Goal: Information Seeking & Learning: Learn about a topic

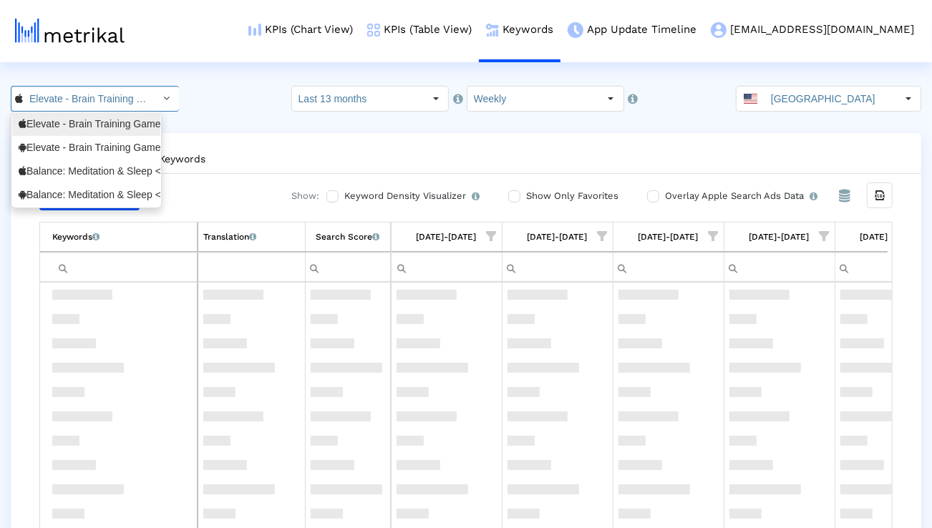
scroll to position [1573, 0]
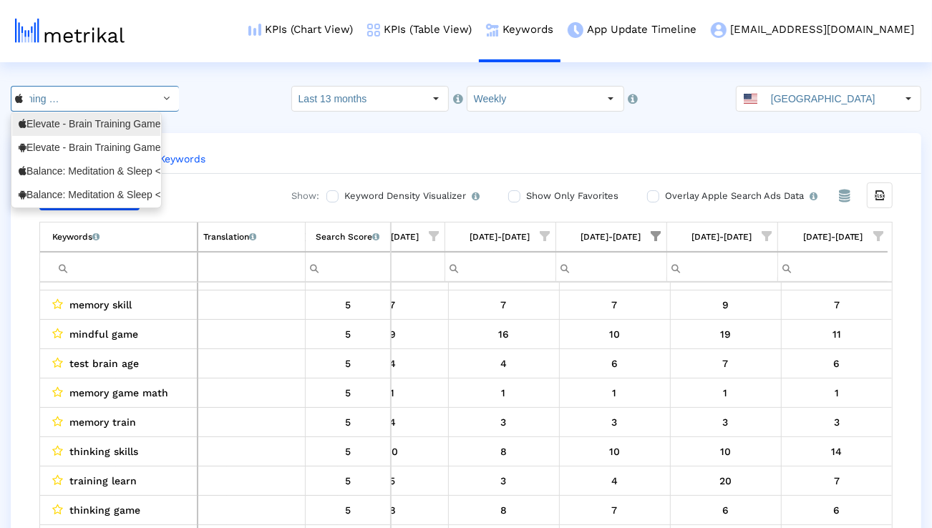
click at [116, 152] on div "Elevate - Brain Training Games <com.wonder>" at bounding box center [86, 148] width 135 height 14
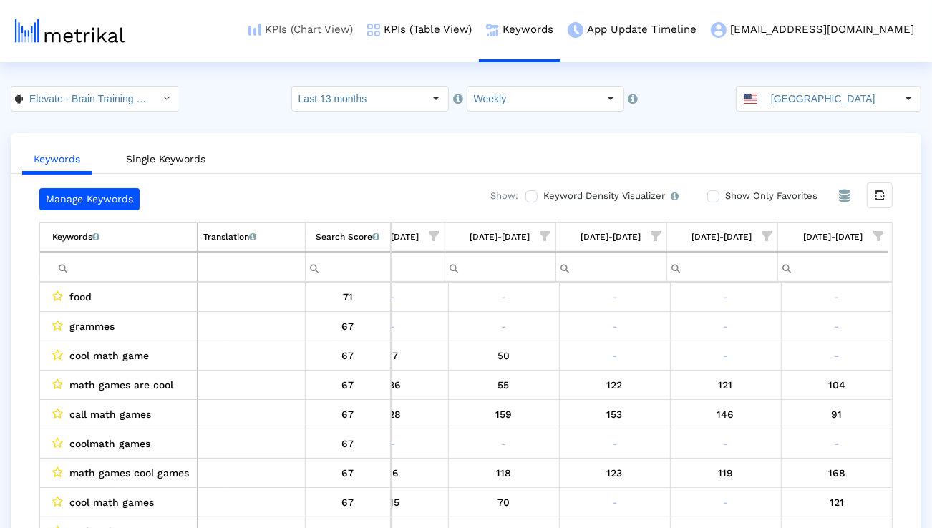
scroll to position [0, 110]
click at [389, 99] on input "Last 13 months" at bounding box center [358, 99] width 132 height 24
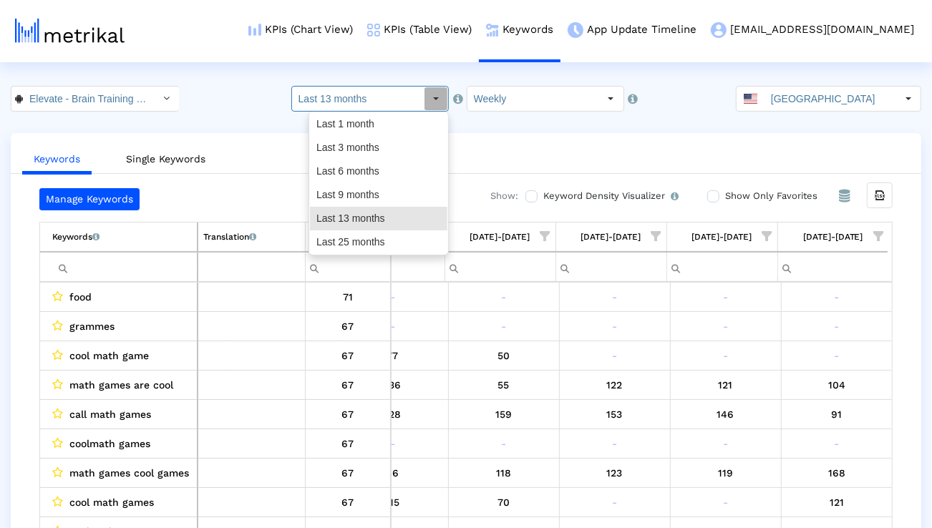
click at [452, 150] on ul "Keywords Single Keywords" at bounding box center [466, 157] width 910 height 34
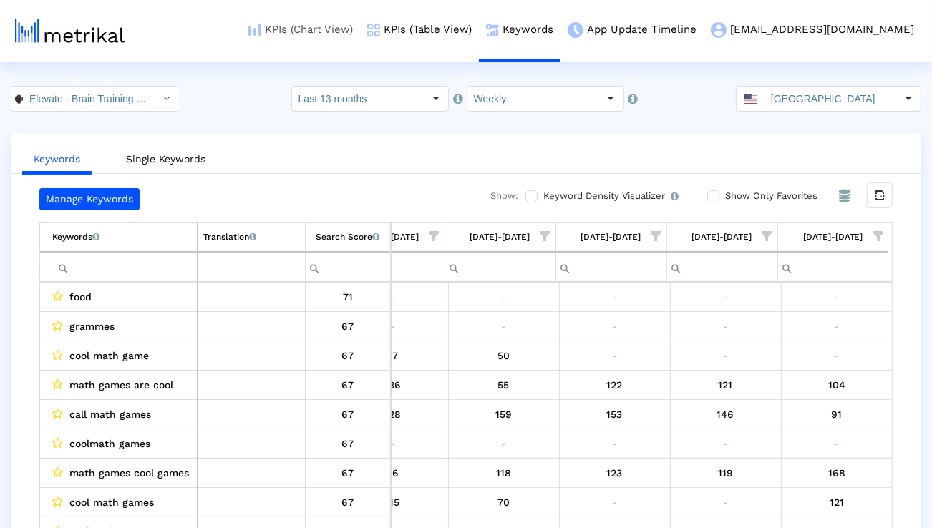
click at [360, 31] on link "KPIs (Chart View)" at bounding box center [300, 29] width 119 height 59
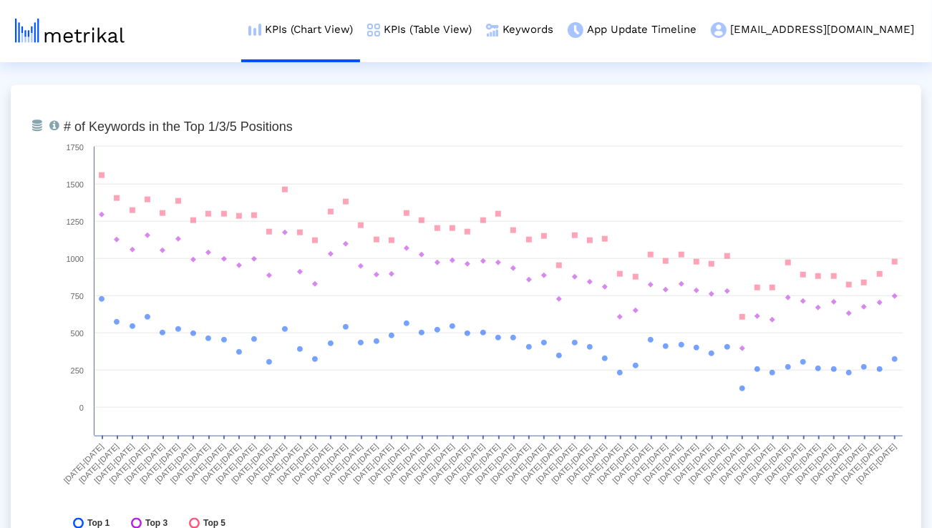
scroll to position [4227, 0]
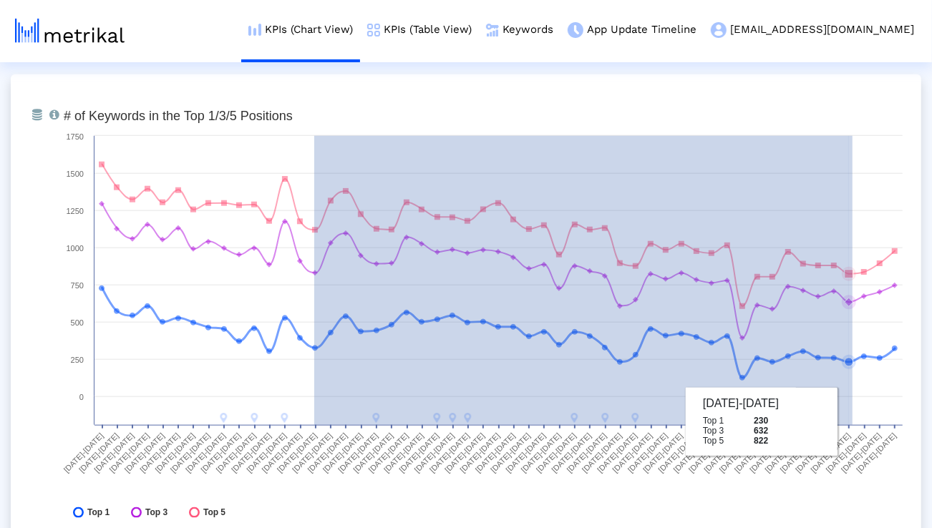
drag, startPoint x: 314, startPoint y: 420, endPoint x: 852, endPoint y: 422, distance: 538.3
click at [852, 422] on rect at bounding box center [483, 317] width 853 height 429
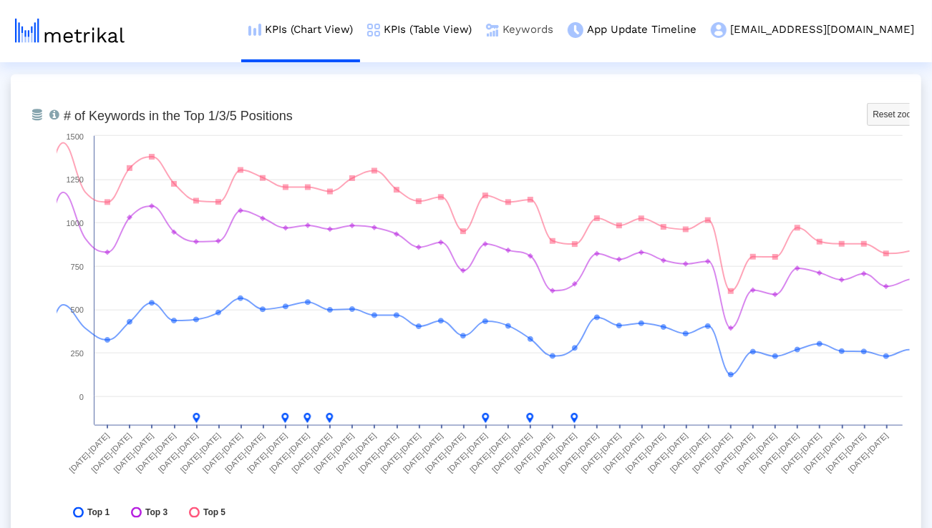
click at [560, 30] on link "Keywords" at bounding box center [520, 29] width 82 height 59
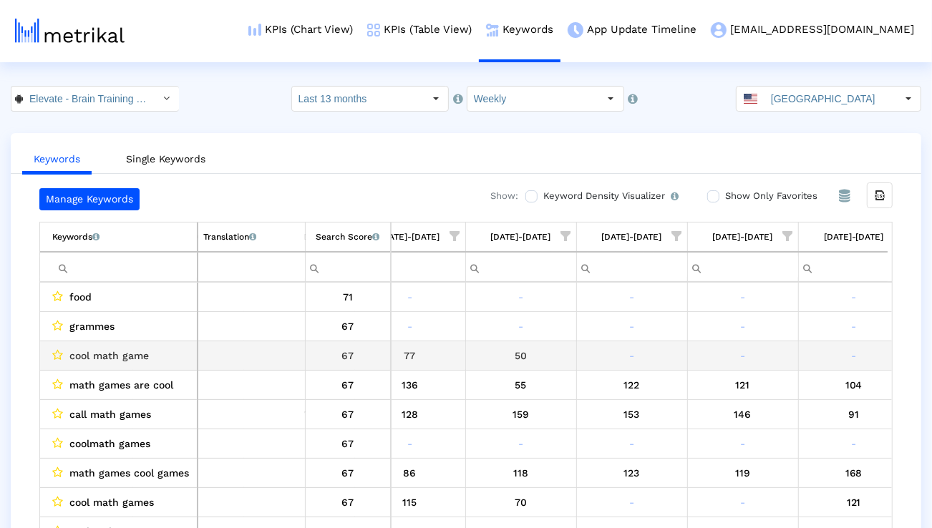
scroll to position [0, 5358]
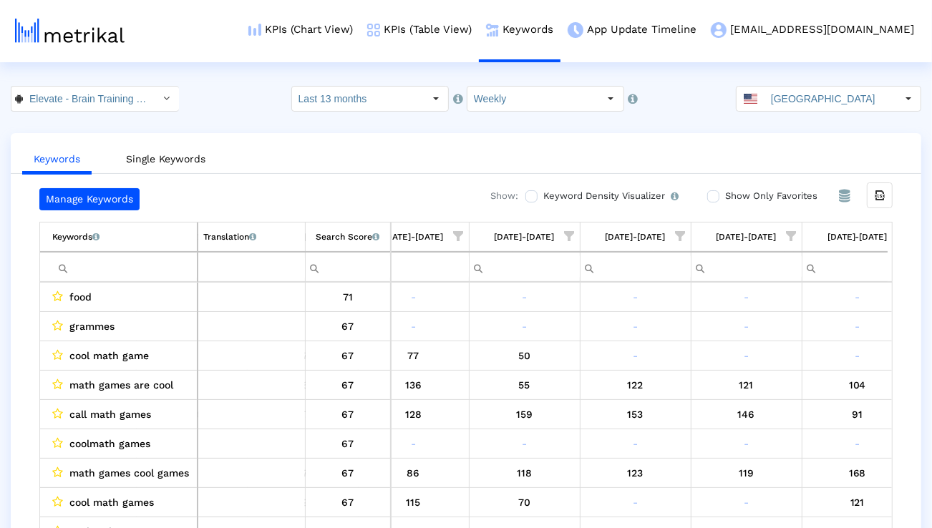
click at [682, 235] on span "Show filter options for column '08/24/25-08/30/25'" at bounding box center [681, 236] width 10 height 10
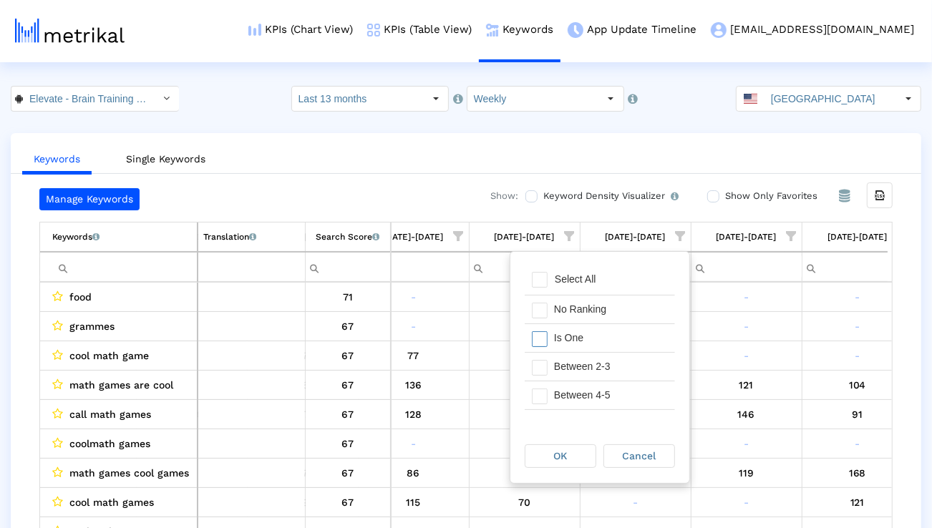
click at [609, 351] on div "Is One" at bounding box center [611, 338] width 128 height 28
click at [608, 362] on div "Between 2-3" at bounding box center [611, 367] width 128 height 28
click at [607, 394] on div "Between 4-5" at bounding box center [611, 395] width 128 height 28
click at [607, 395] on div "Between 6-10" at bounding box center [611, 400] width 128 height 28
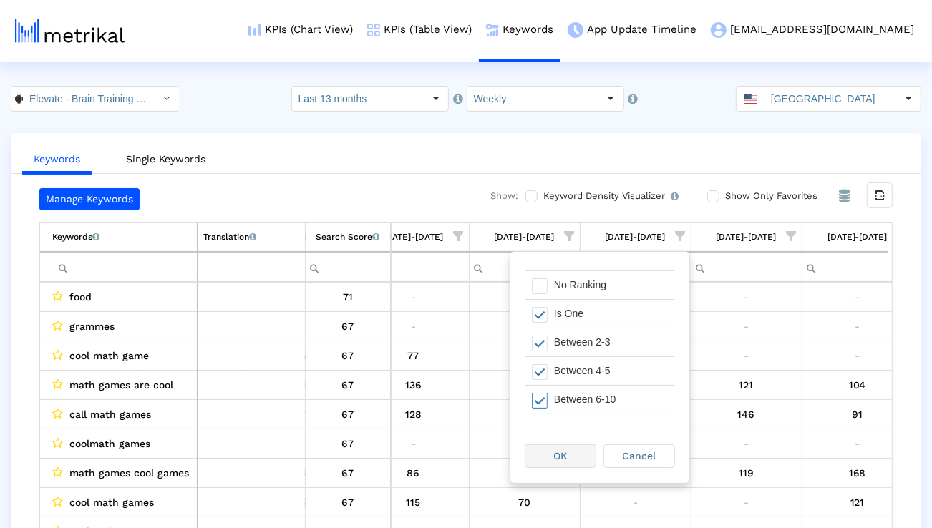
click at [575, 449] on div "OK" at bounding box center [560, 456] width 70 height 22
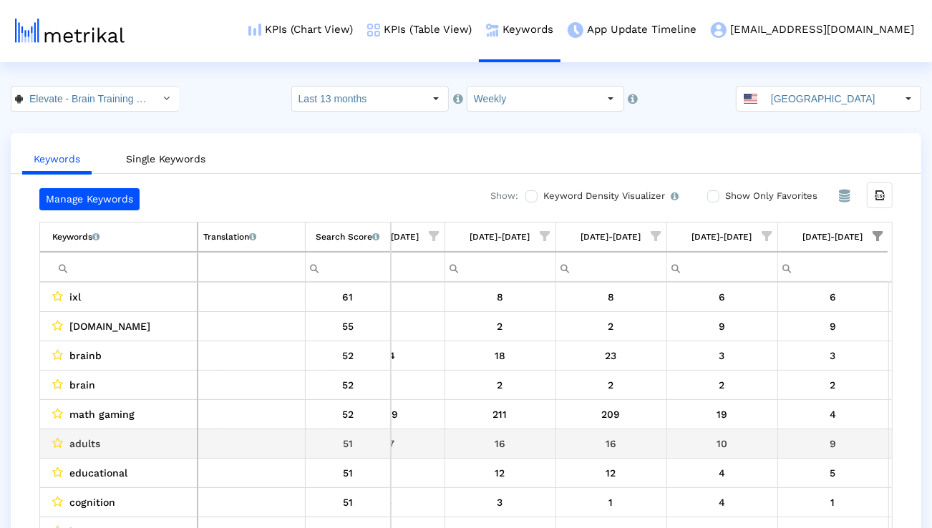
scroll to position [0, 0]
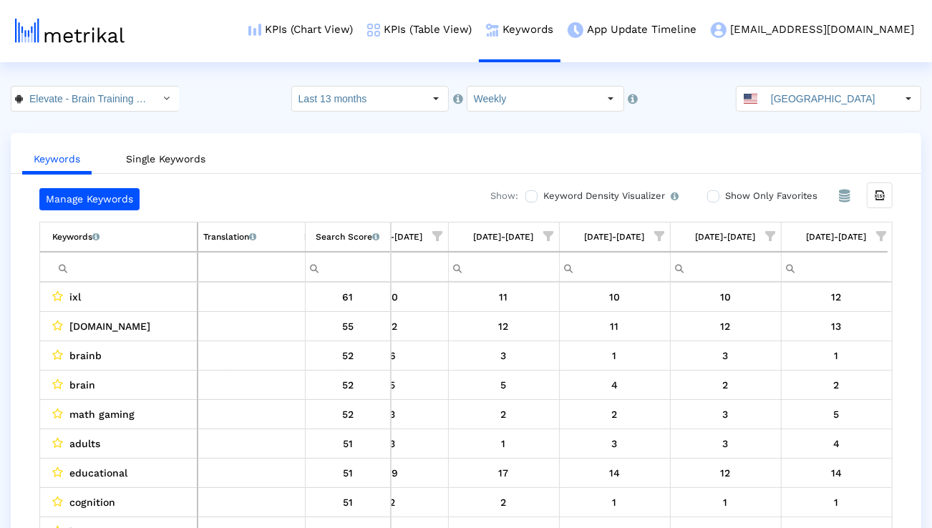
click at [545, 237] on span "Show filter options for column '12/22/24-12/28/24'" at bounding box center [549, 236] width 10 height 10
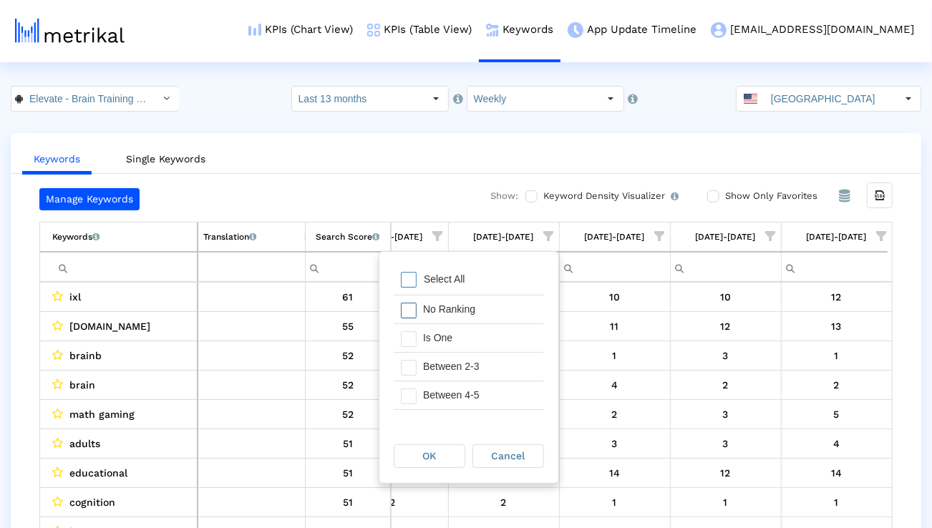
click at [497, 303] on div "No Ranking" at bounding box center [480, 310] width 128 height 28
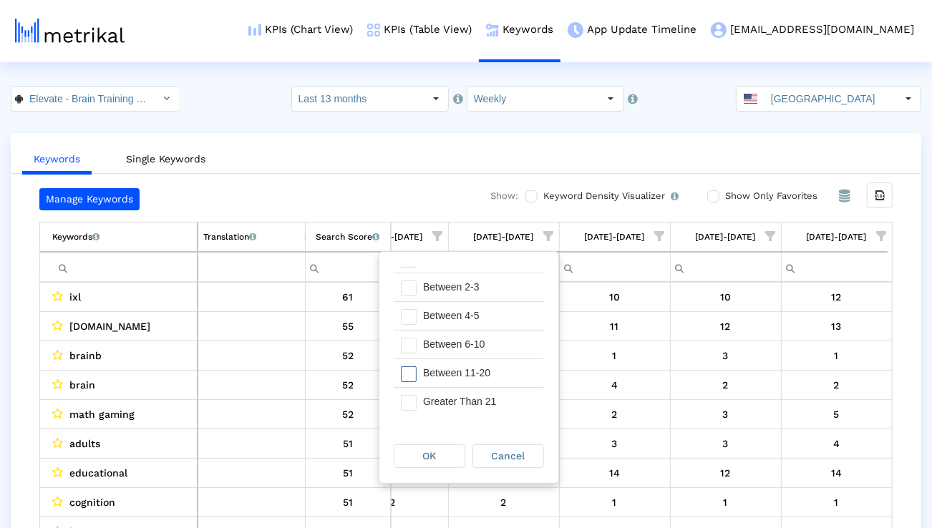
click at [487, 369] on div "Between 11-20" at bounding box center [480, 373] width 128 height 28
click at [480, 404] on div "Greater Than 21" at bounding box center [480, 402] width 128 height 28
click at [439, 454] on div "OK" at bounding box center [429, 456] width 70 height 22
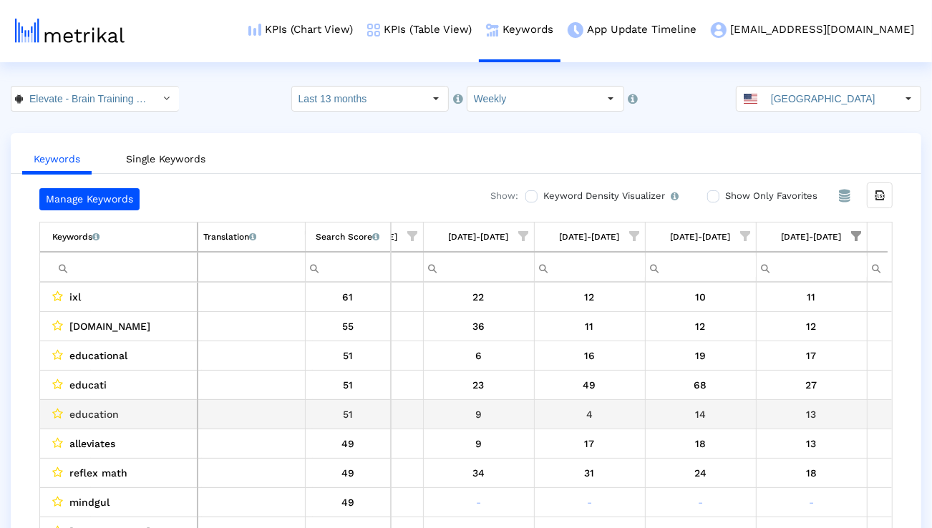
scroll to position [0, 1154]
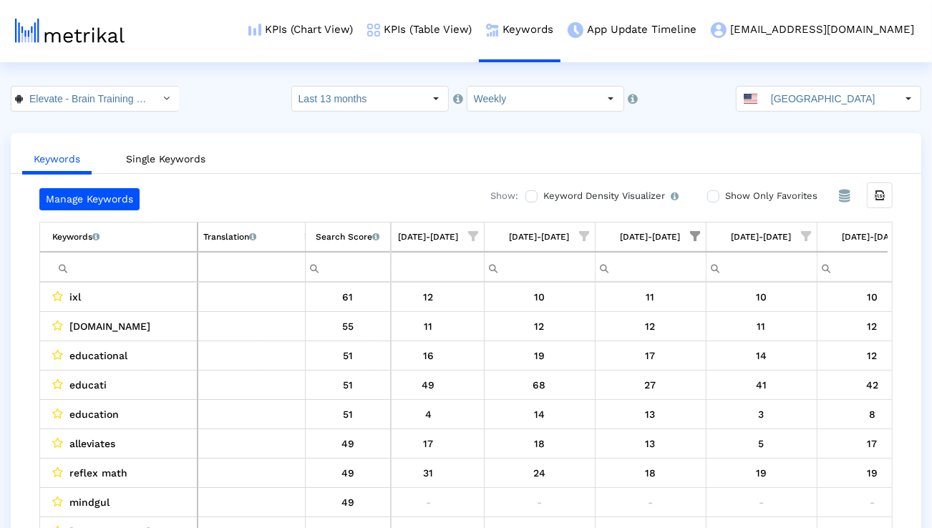
click at [694, 235] on span "Show filter options for column '12/22/24-12/28/24'" at bounding box center [696, 236] width 10 height 10
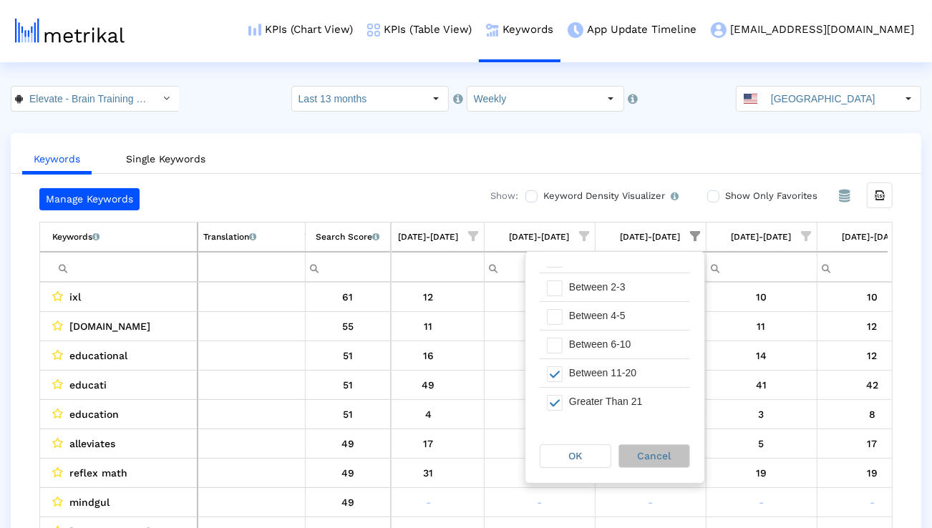
click at [653, 454] on span "Cancel" at bounding box center [655, 455] width 34 height 11
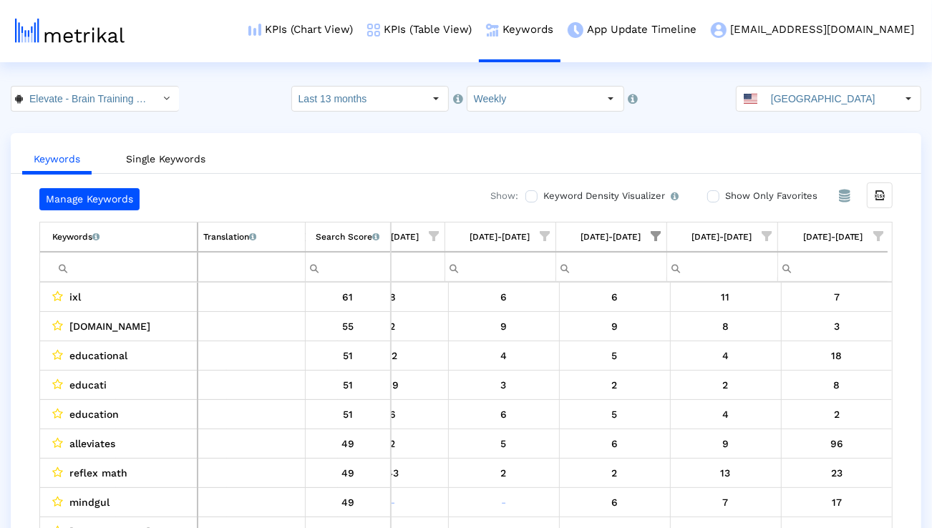
click at [658, 241] on span "Show filter options for column '08/24/25-08/30/25'" at bounding box center [656, 236] width 10 height 10
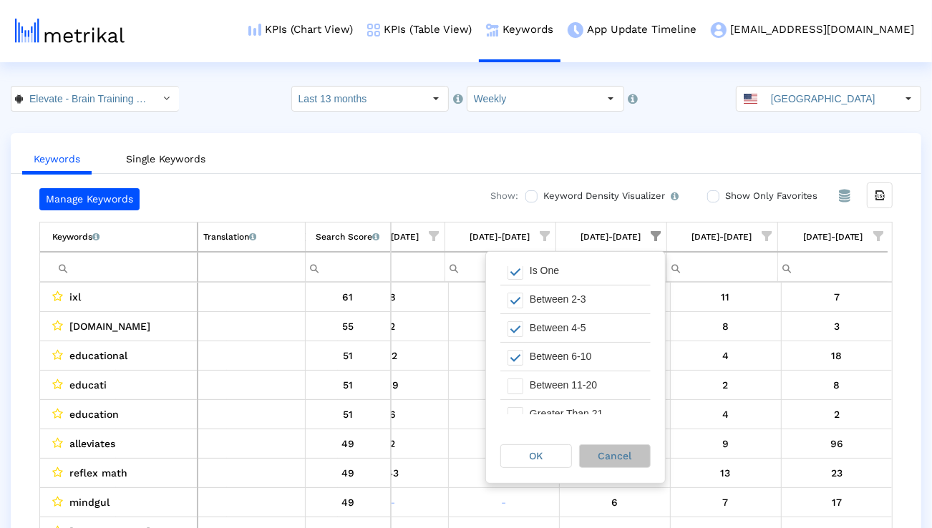
click at [610, 445] on div "Cancel" at bounding box center [615, 456] width 70 height 22
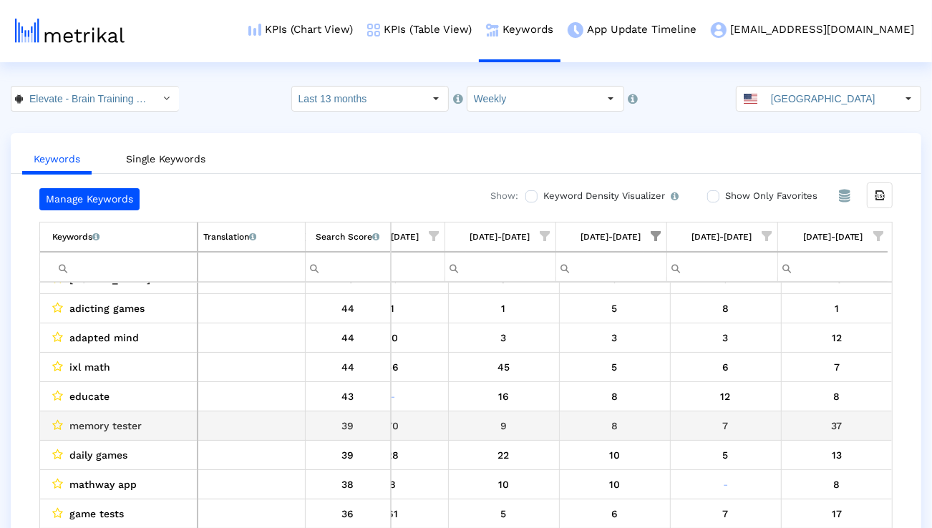
scroll to position [279, 0]
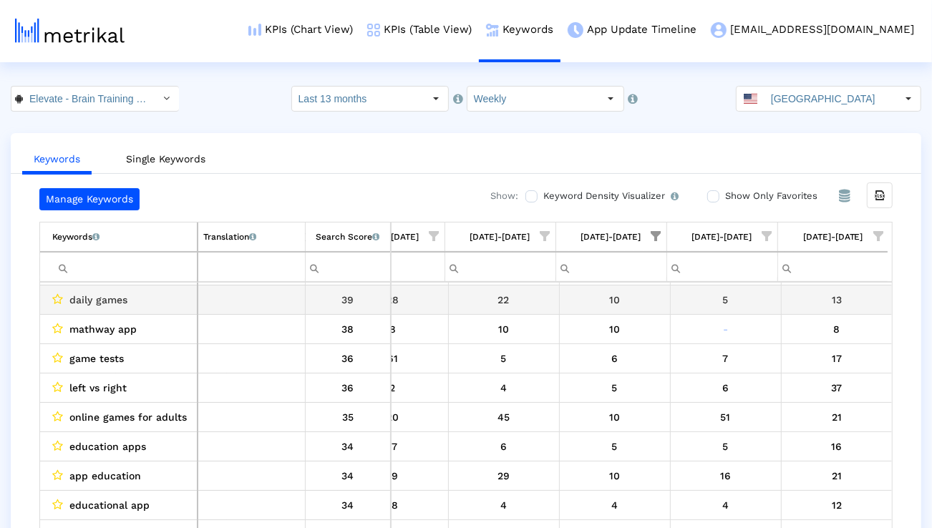
click at [633, 293] on div "10" at bounding box center [615, 300] width 100 height 19
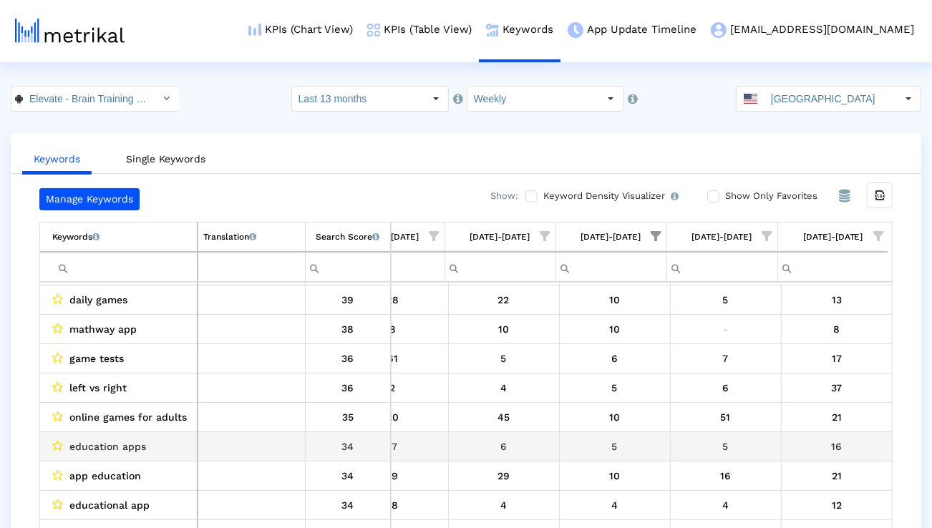
click at [102, 432] on td "education apps" at bounding box center [118, 446] width 157 height 29
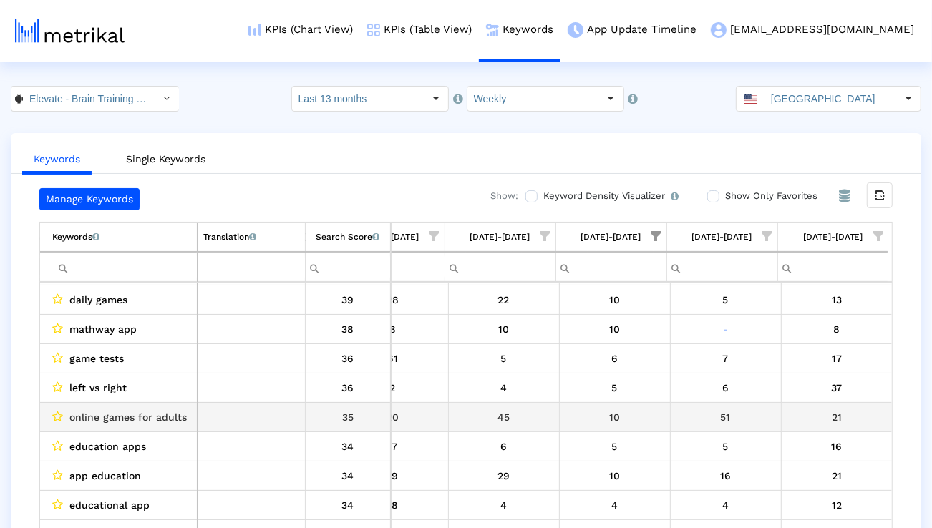
click at [102, 414] on span "online games for adults" at bounding box center [127, 417] width 117 height 19
copy span "online games for adults"
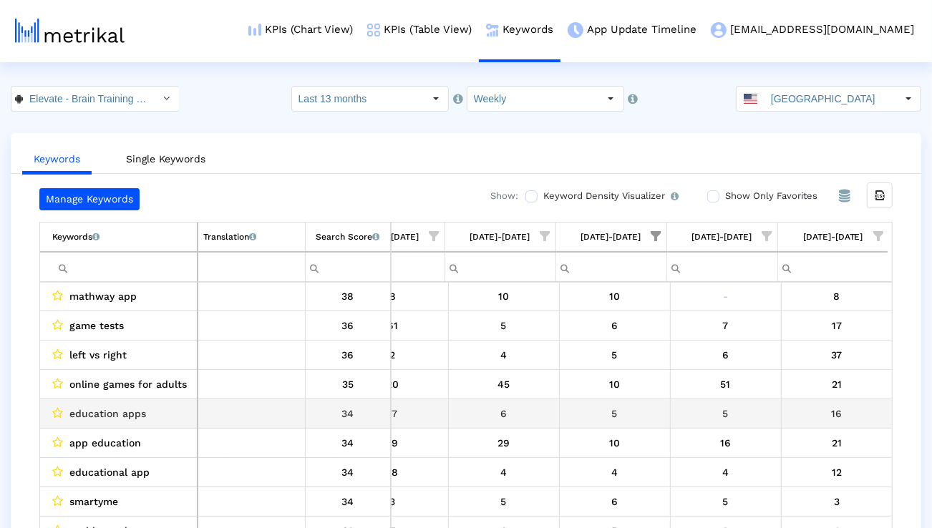
click at [178, 422] on div "education apps" at bounding box center [122, 413] width 140 height 19
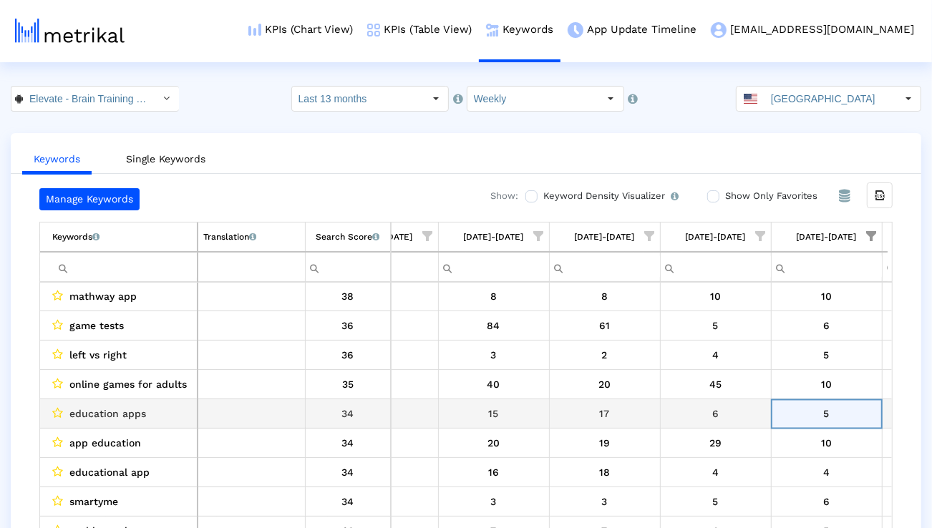
click at [136, 412] on span "education apps" at bounding box center [107, 413] width 77 height 19
copy span "education apps"
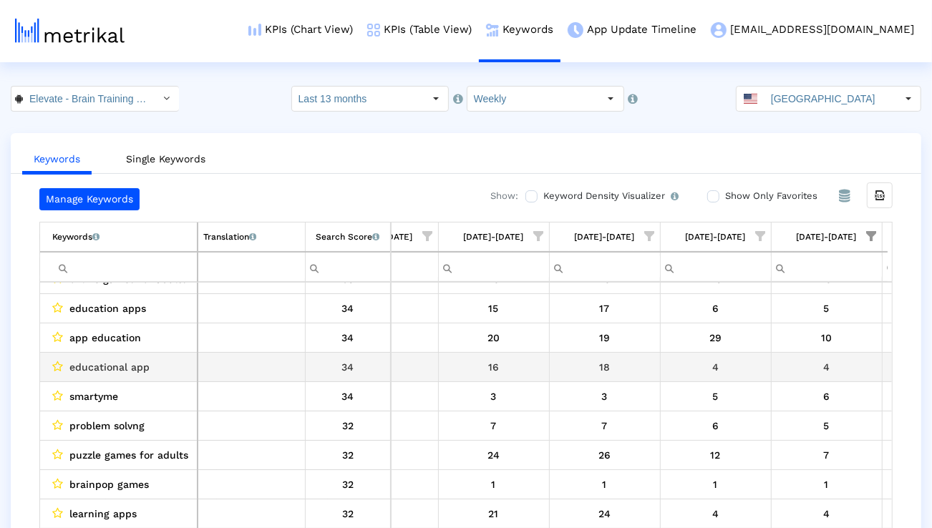
click at [179, 359] on div "educational app" at bounding box center [122, 367] width 140 height 19
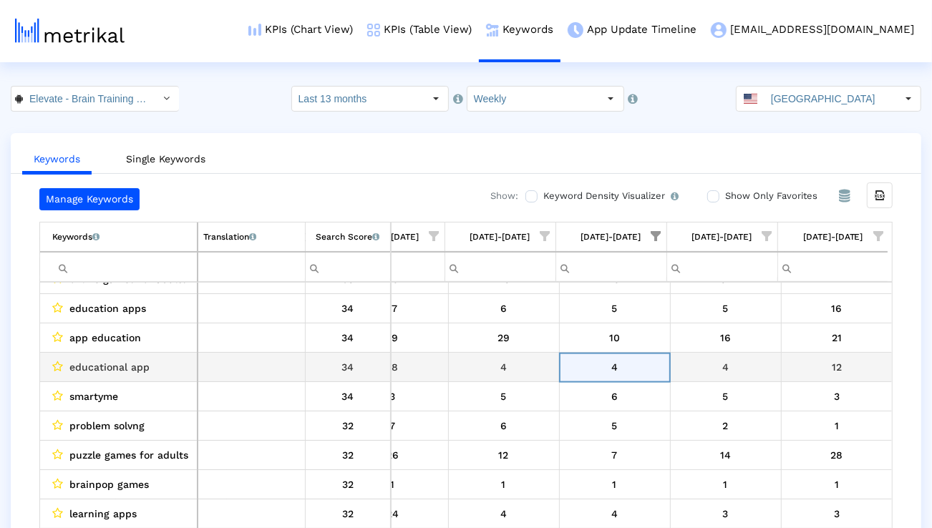
click at [88, 370] on span "educational app" at bounding box center [109, 367] width 80 height 19
click at [88, 369] on span "educational app" at bounding box center [109, 367] width 80 height 19
click at [89, 370] on span "educational app" at bounding box center [109, 367] width 80 height 19
click at [138, 364] on span "educational app" at bounding box center [109, 367] width 80 height 19
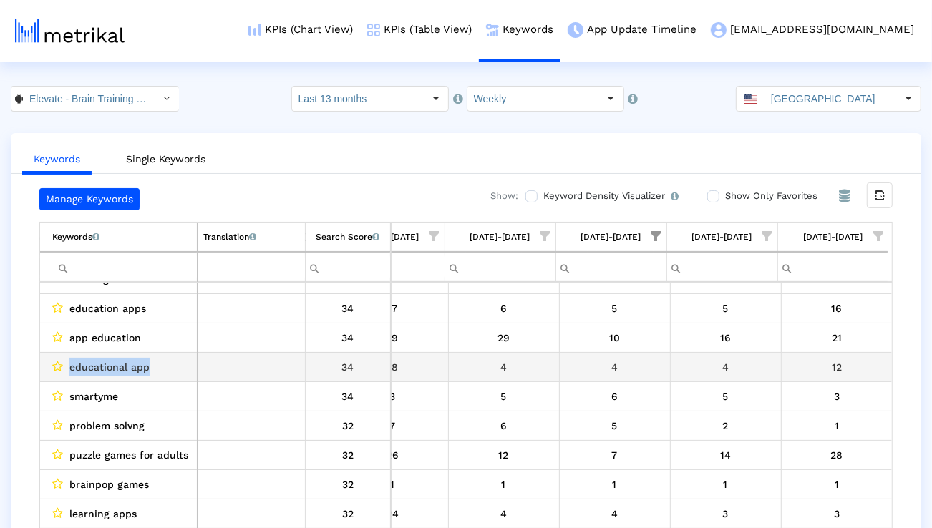
click at [138, 364] on span "educational app" at bounding box center [109, 367] width 80 height 19
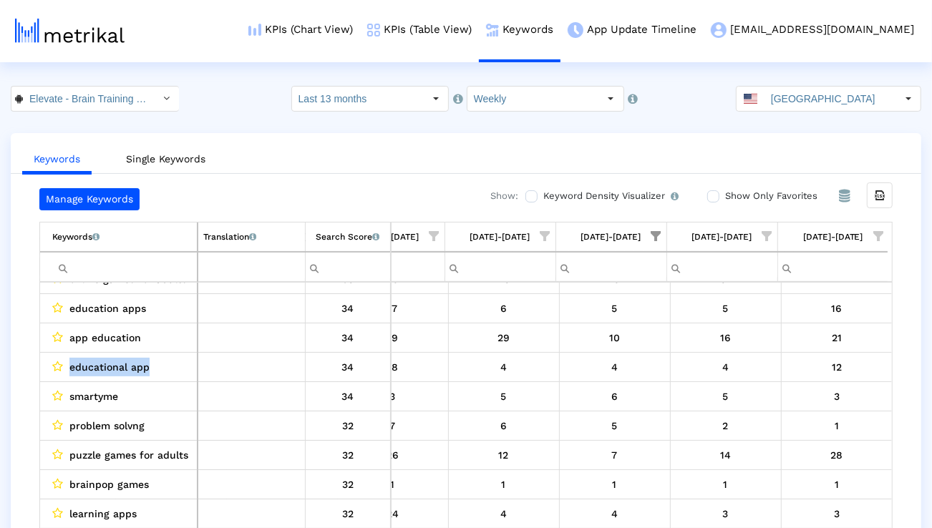
copy span "educational app"
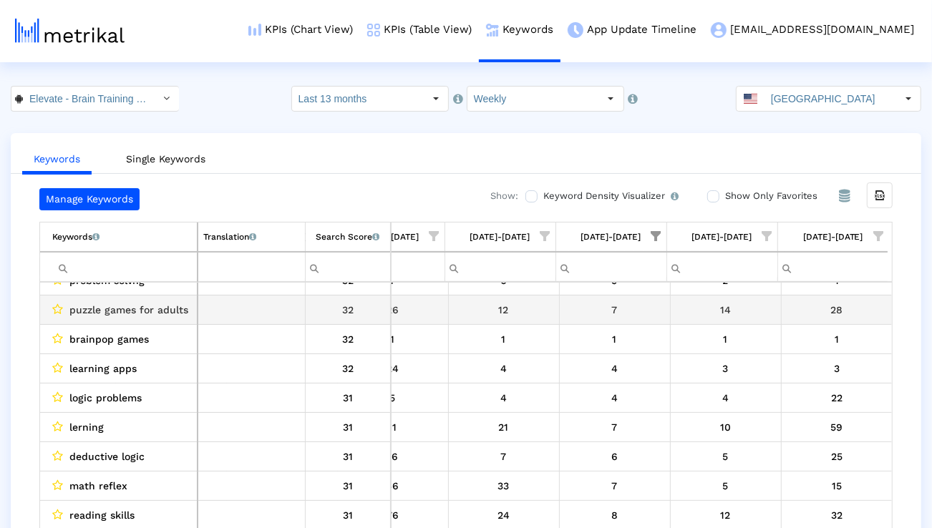
click at [167, 306] on span "puzzle games for adults" at bounding box center [128, 310] width 119 height 19
click at [125, 311] on span "puzzle games for adults" at bounding box center [128, 310] width 119 height 19
click at [126, 311] on span "puzzle games for adults" at bounding box center [128, 310] width 119 height 19
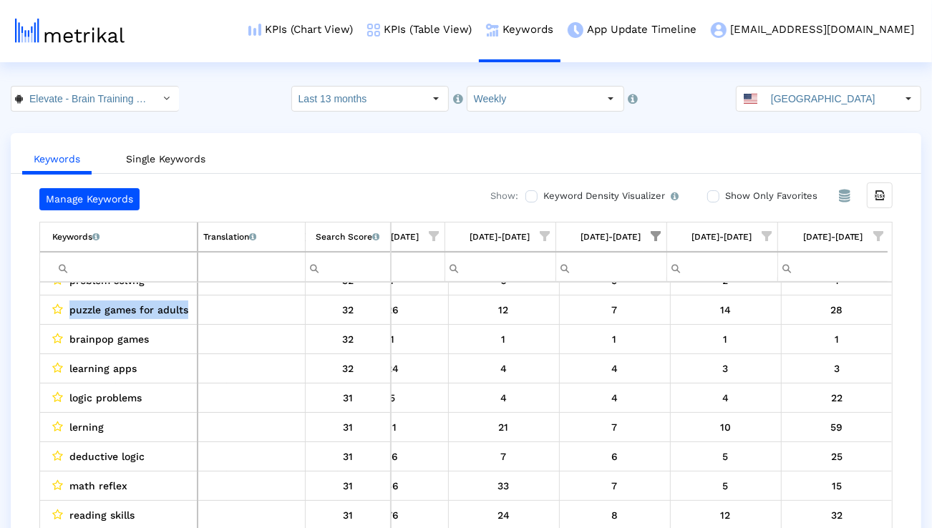
copy span "puzzle games for adults"
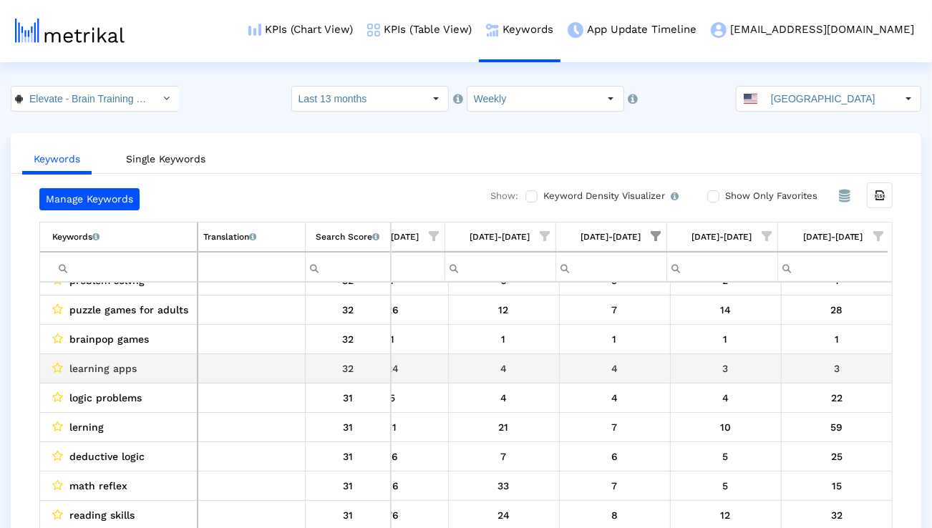
click at [178, 368] on div "learning apps" at bounding box center [122, 368] width 140 height 19
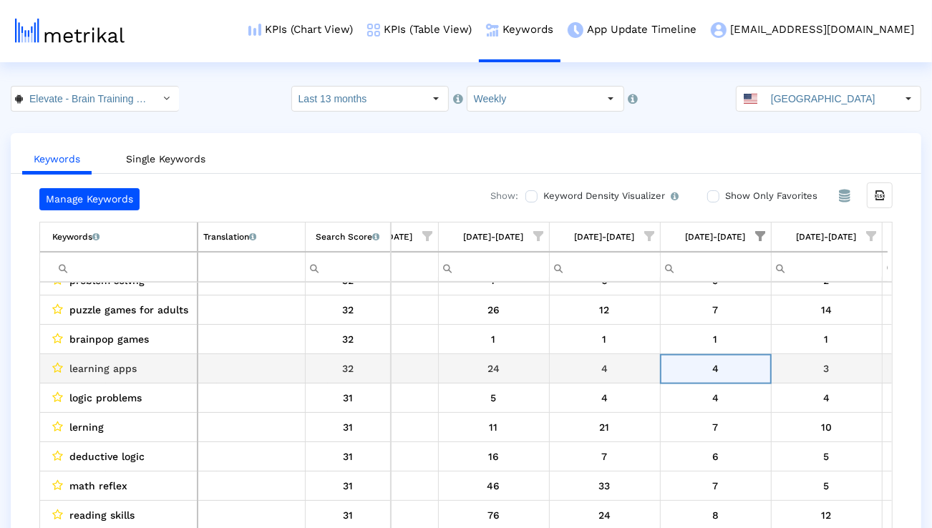
click at [90, 376] on span "learning apps" at bounding box center [102, 368] width 67 height 19
copy span "learning apps"
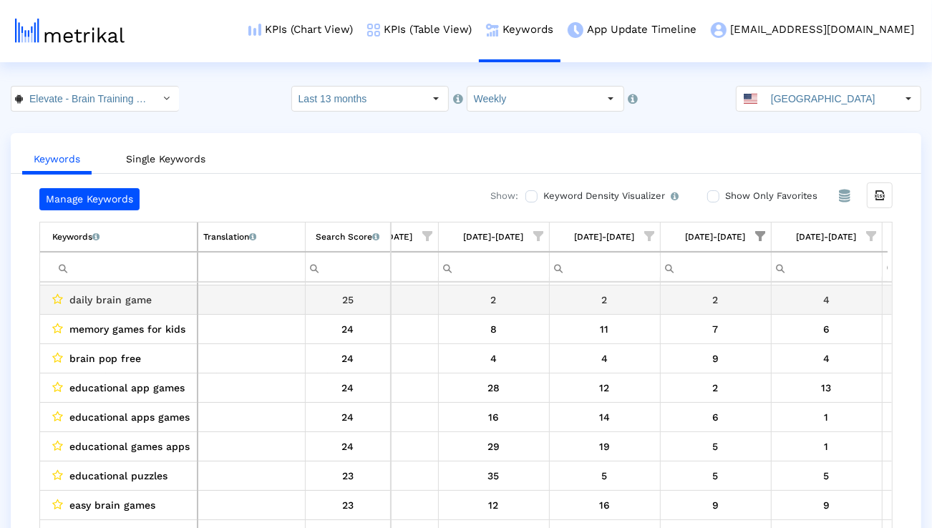
click at [179, 303] on div "daily brain game" at bounding box center [122, 300] width 140 height 19
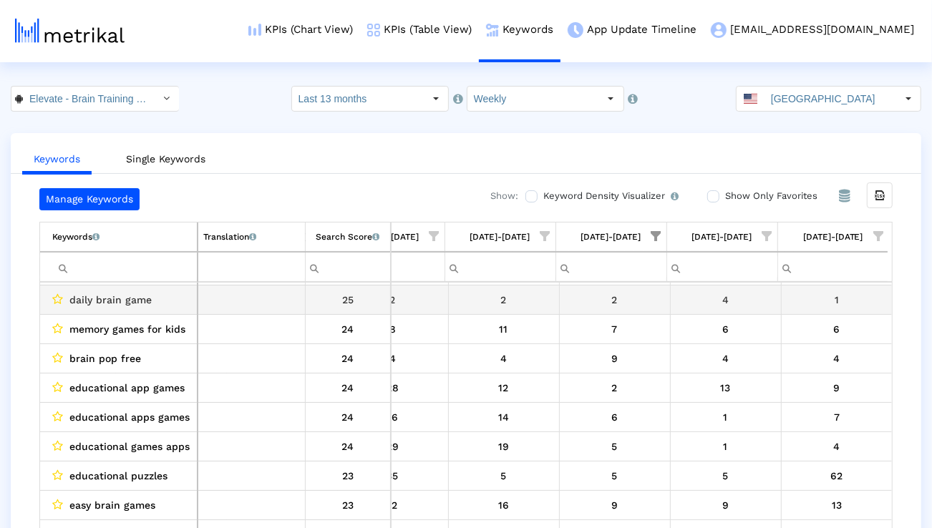
click at [88, 301] on span "daily brain game" at bounding box center [110, 300] width 82 height 19
copy span "daily brain game"
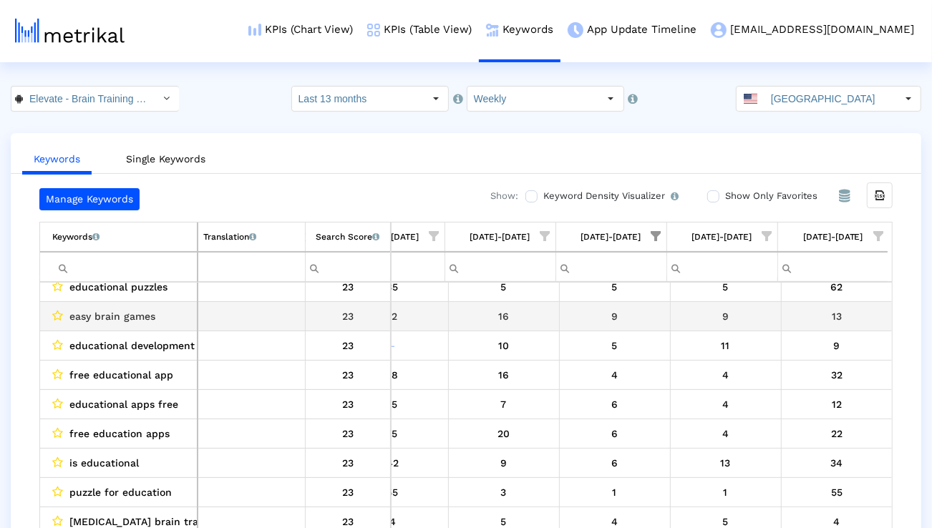
click at [138, 317] on span "easy brain games" at bounding box center [112, 316] width 86 height 19
copy span "easy brain games"
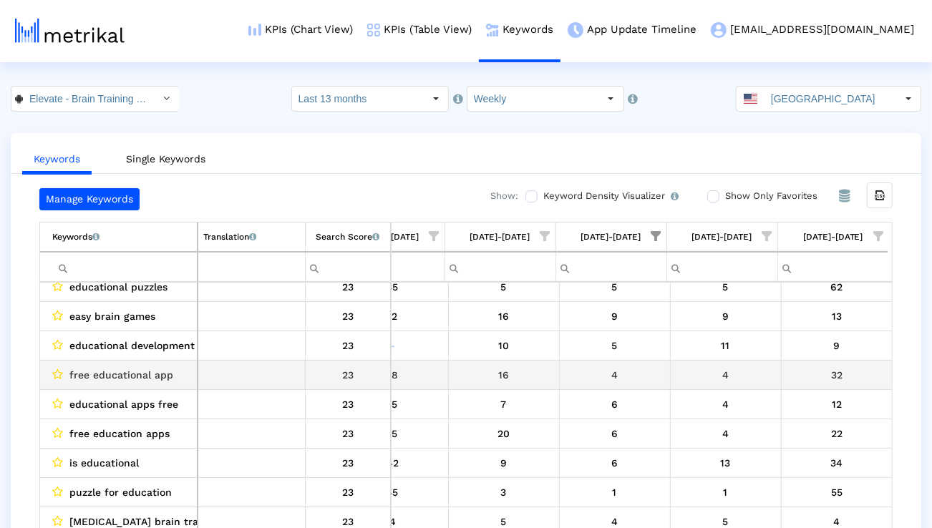
click at [165, 378] on span "free educational app" at bounding box center [121, 375] width 104 height 19
click at [107, 384] on td "free educational app" at bounding box center [118, 375] width 157 height 29
copy span "free educational app"
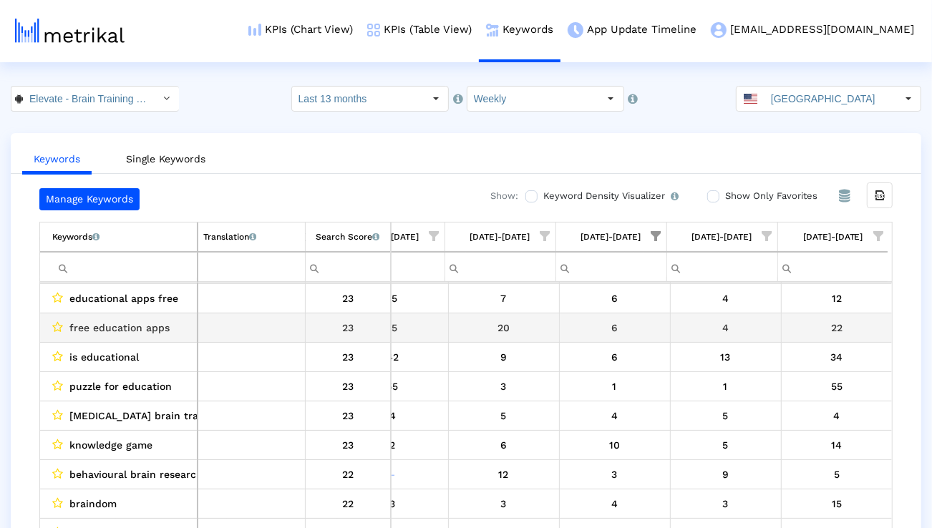
click at [137, 327] on span "free education apps" at bounding box center [119, 328] width 100 height 19
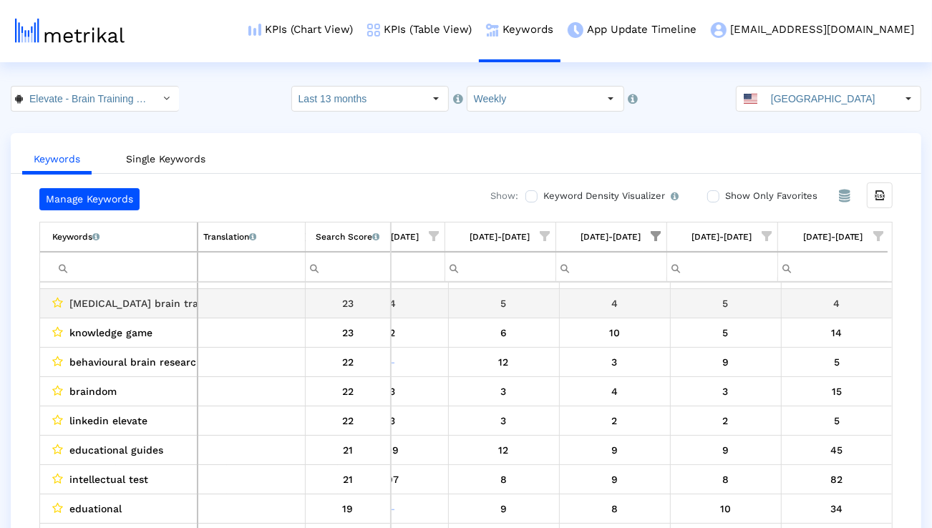
click at [142, 303] on span "adhd brain training" at bounding box center [145, 303] width 153 height 19
click at [99, 306] on span "adhd brain training" at bounding box center [145, 303] width 153 height 19
copy span "adhd brain training"
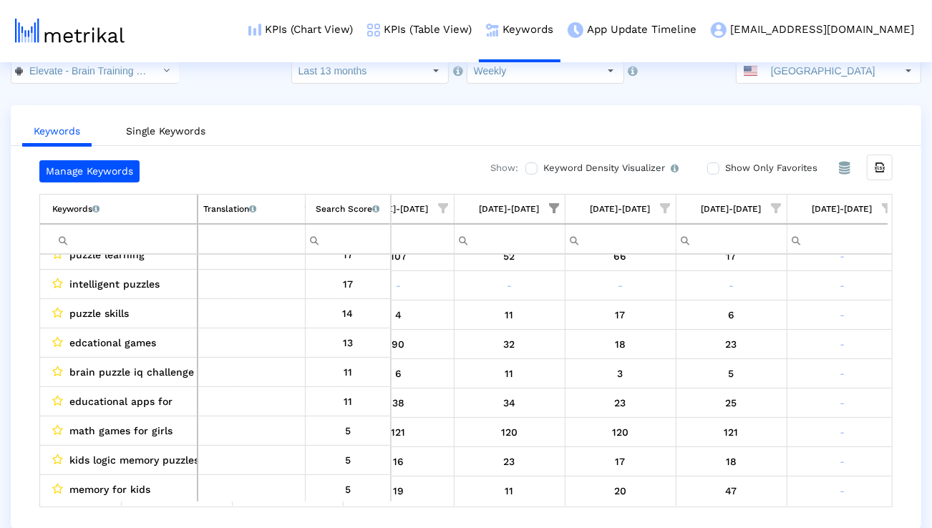
click at [560, 210] on span "Show filter options for column '12/22/24-12/28/24'" at bounding box center [555, 208] width 10 height 10
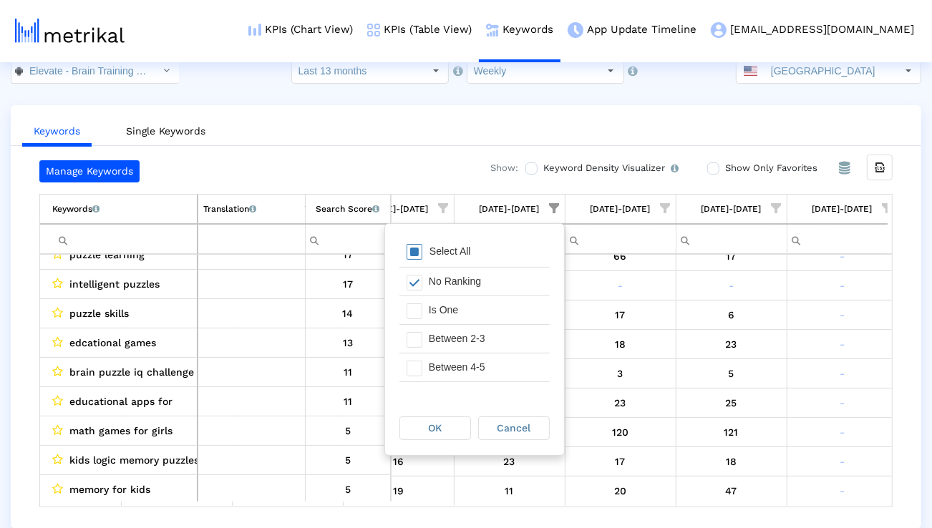
click at [512, 253] on div "Select All" at bounding box center [474, 252] width 150 height 29
click at [436, 441] on div "OK Cancel" at bounding box center [474, 428] width 179 height 54
click at [436, 438] on div "OK" at bounding box center [435, 428] width 70 height 22
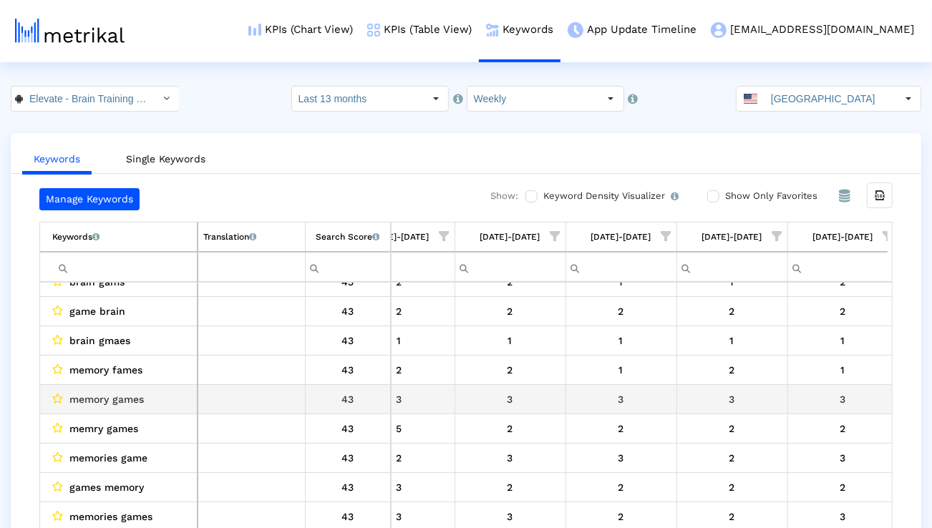
click at [488, 402] on div "3" at bounding box center [510, 399] width 100 height 19
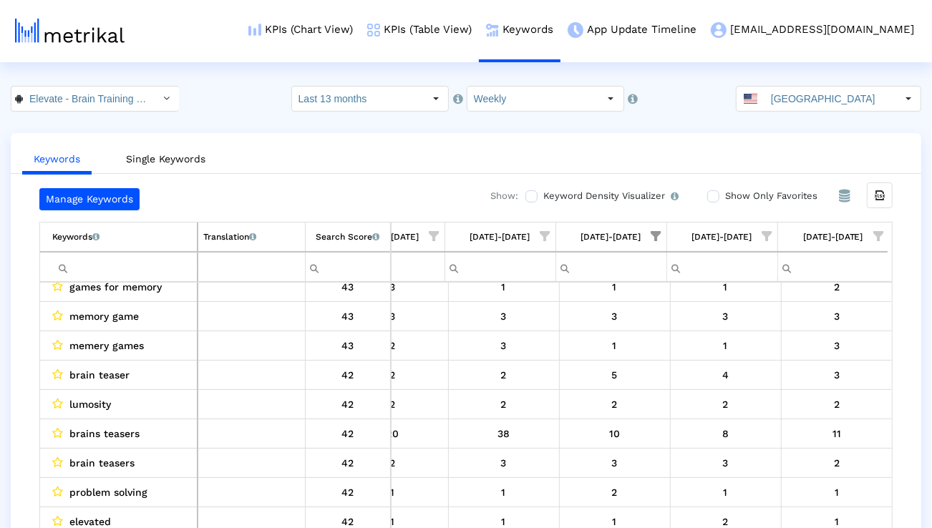
click at [661, 238] on span "Show filter options for column '08/24/25-08/30/25'" at bounding box center [656, 236] width 10 height 10
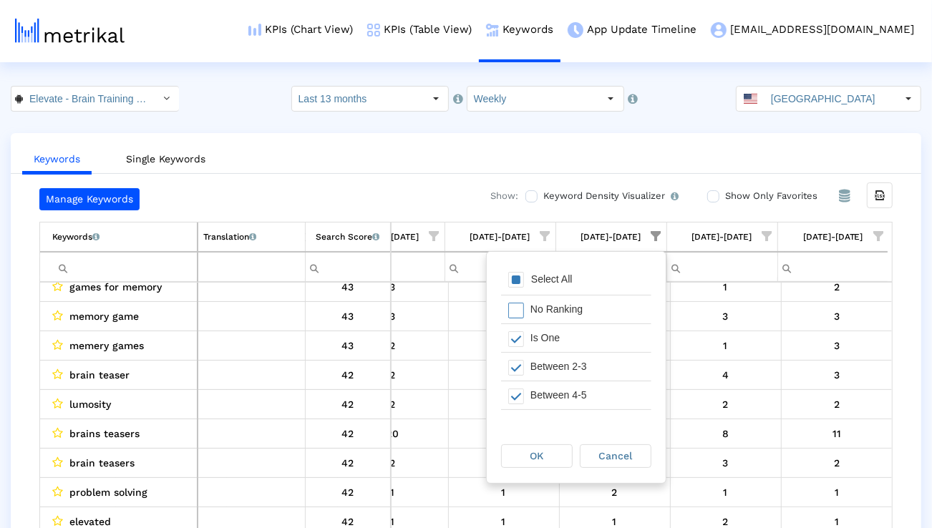
click at [598, 272] on div "Select All" at bounding box center [576, 280] width 150 height 29
click at [592, 278] on div "Select All" at bounding box center [576, 280] width 150 height 29
click at [561, 338] on div "Is One" at bounding box center [587, 338] width 128 height 28
click at [525, 458] on div "OK" at bounding box center [537, 456] width 70 height 22
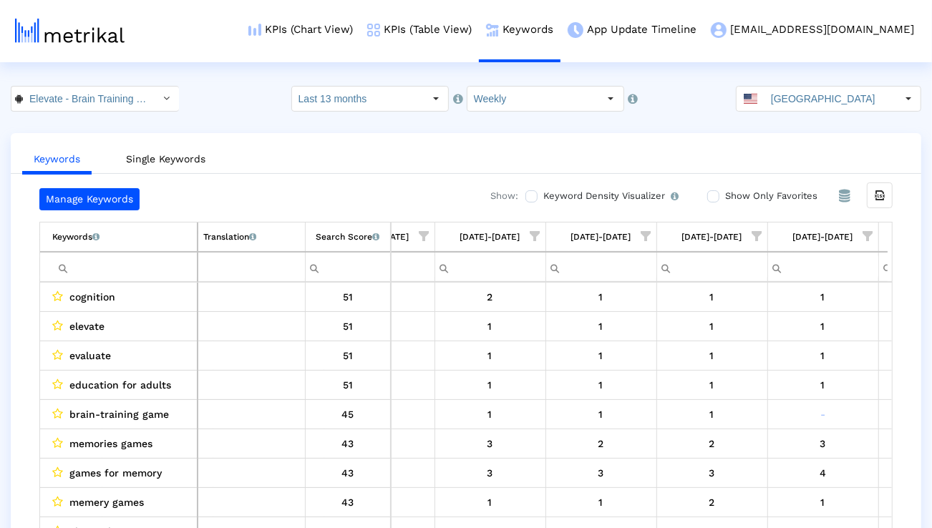
click at [532, 238] on span "Show filter options for column '12/22/24-12/28/24'" at bounding box center [535, 236] width 10 height 10
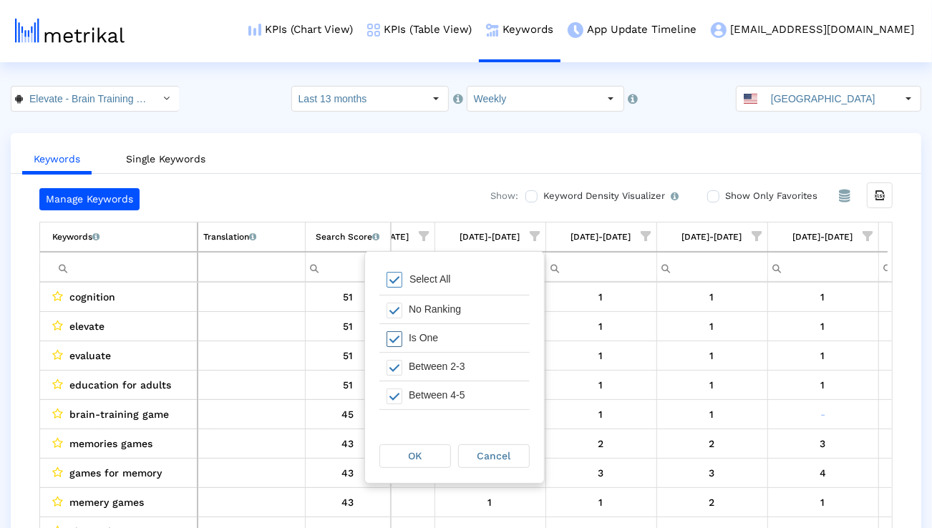
click at [436, 334] on div "Is One" at bounding box center [466, 338] width 128 height 28
click at [427, 454] on div "OK" at bounding box center [415, 456] width 70 height 22
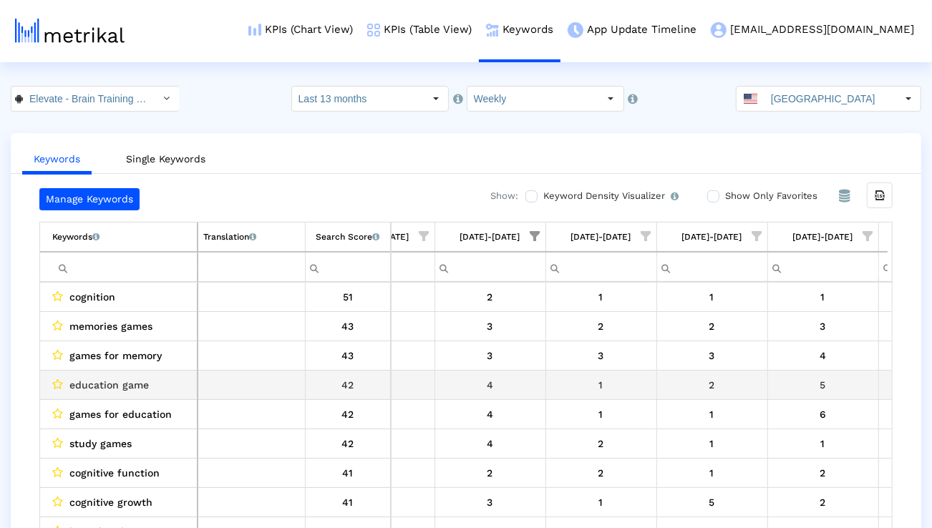
click at [121, 386] on span "education game" at bounding box center [108, 385] width 79 height 19
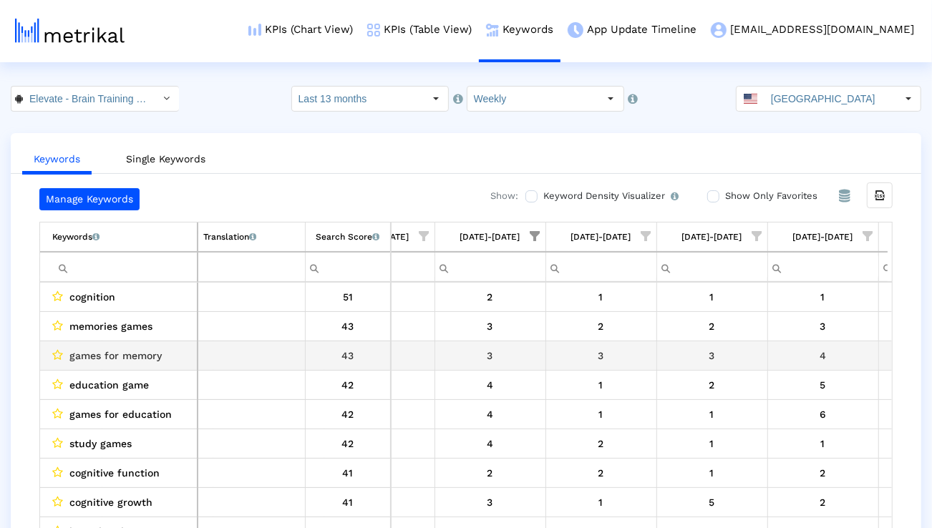
click at [121, 364] on span "games for memory" at bounding box center [115, 355] width 92 height 19
copy span "games for memory"
click at [121, 364] on span "games for memory" at bounding box center [115, 355] width 92 height 19
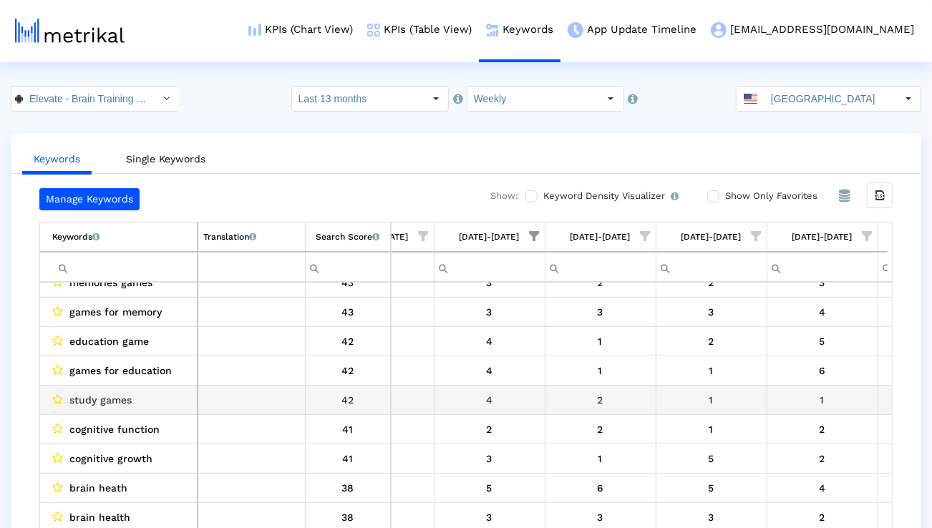
scroll to position [64, 1621]
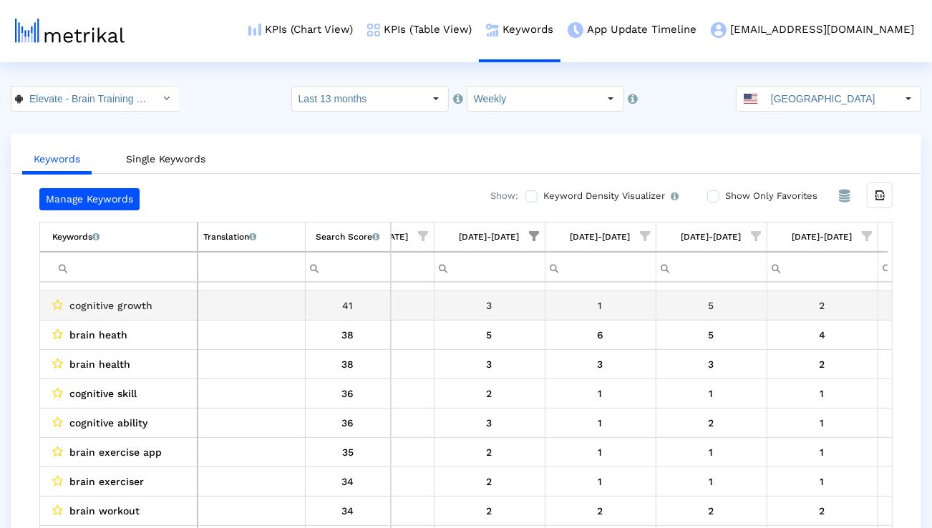
click at [137, 311] on span "cognitive growth" at bounding box center [110, 305] width 83 height 19
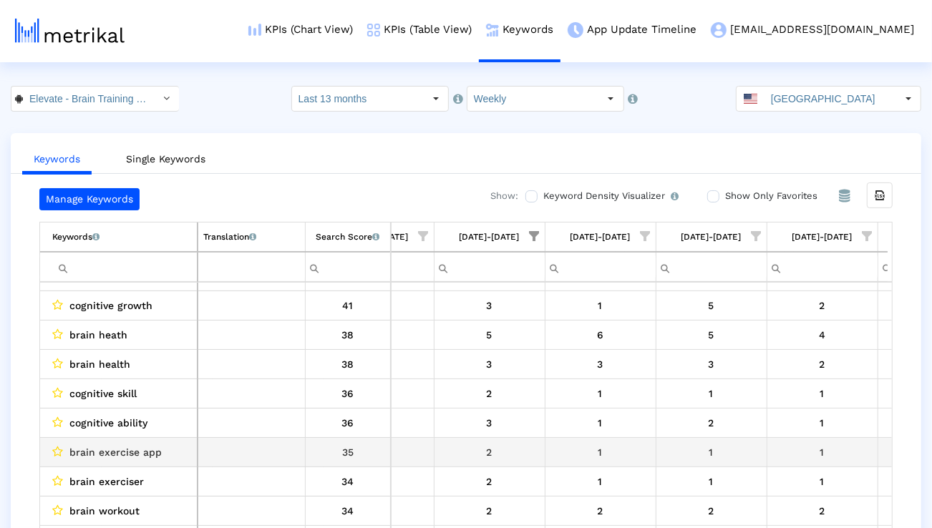
click at [126, 457] on span "brain exercise app" at bounding box center [115, 452] width 92 height 19
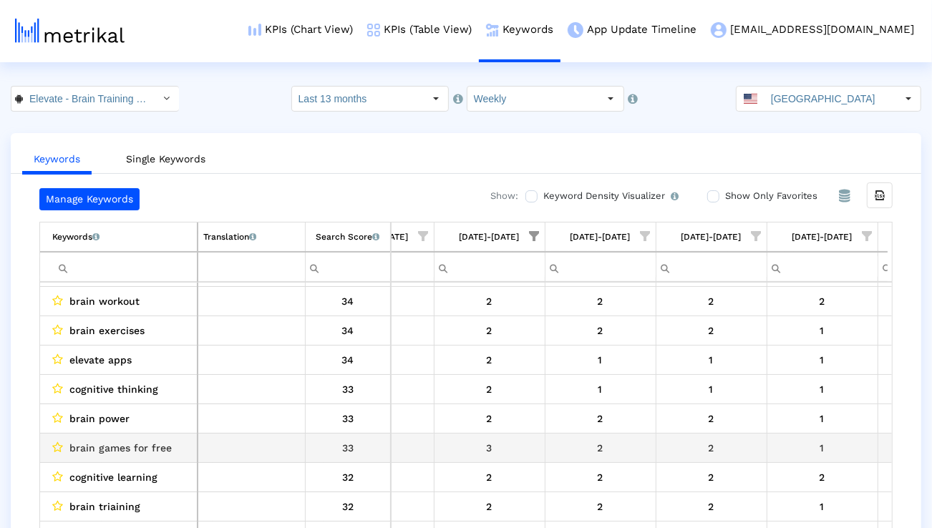
scroll to position [407, 0]
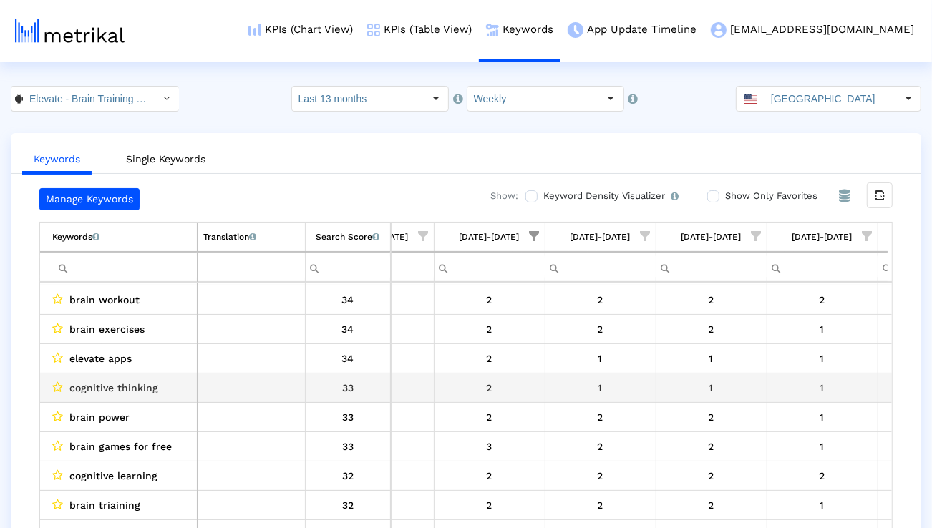
click at [145, 389] on span "cognitive thinking" at bounding box center [113, 388] width 89 height 19
click at [452, 382] on div "2" at bounding box center [489, 388] width 100 height 19
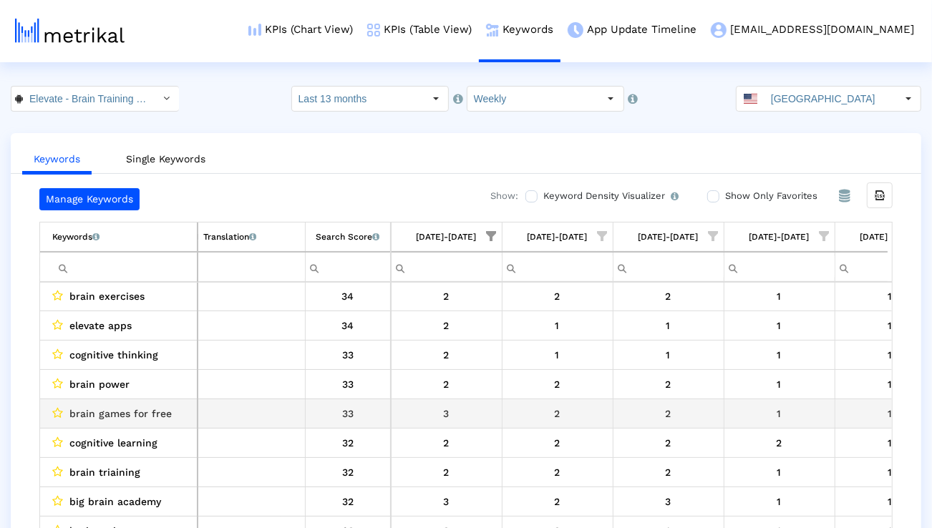
click at [152, 412] on span "brain games for free" at bounding box center [120, 413] width 102 height 19
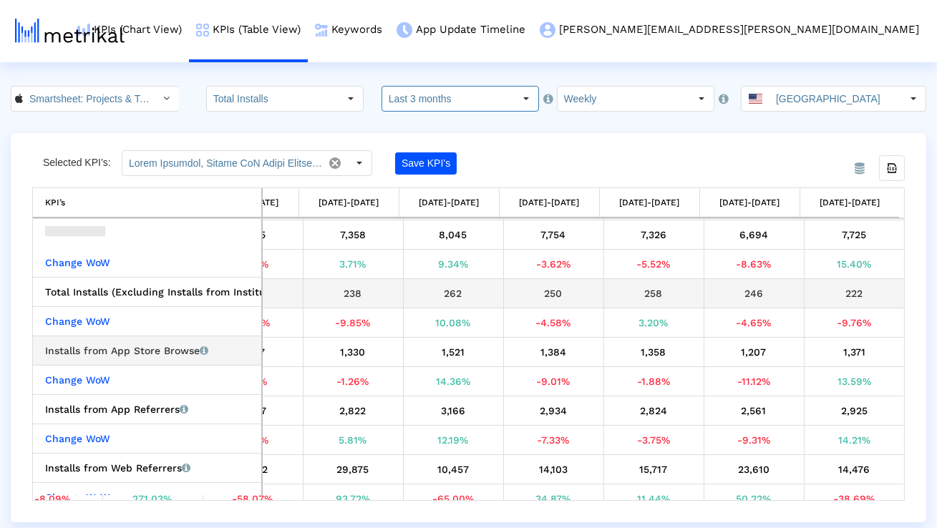
scroll to position [57, 0]
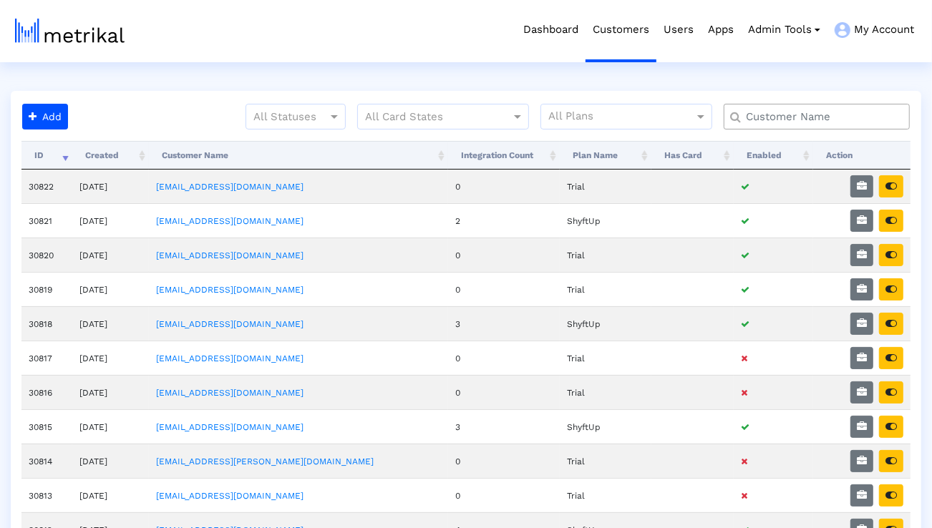
click at [790, 113] on input "text" at bounding box center [820, 117] width 168 height 15
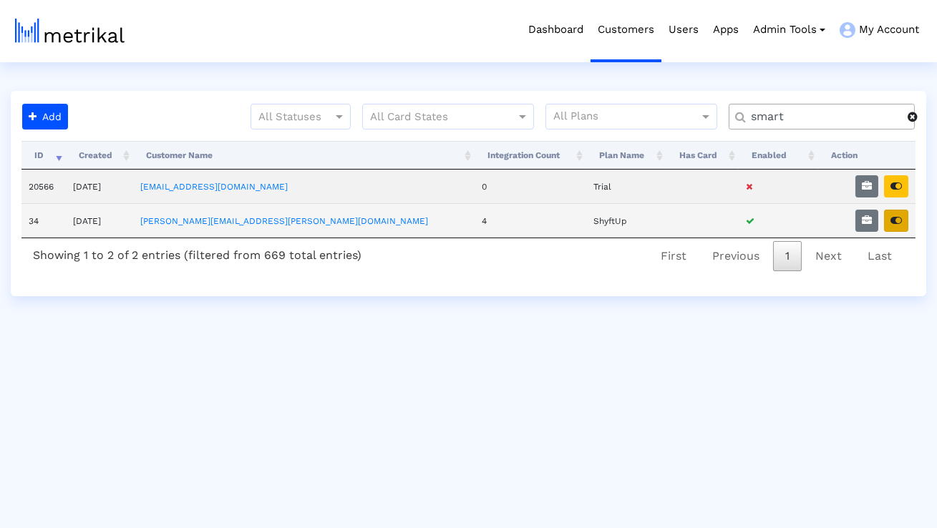
type input "smart"
click at [899, 220] on icon "button" at bounding box center [895, 220] width 11 height 10
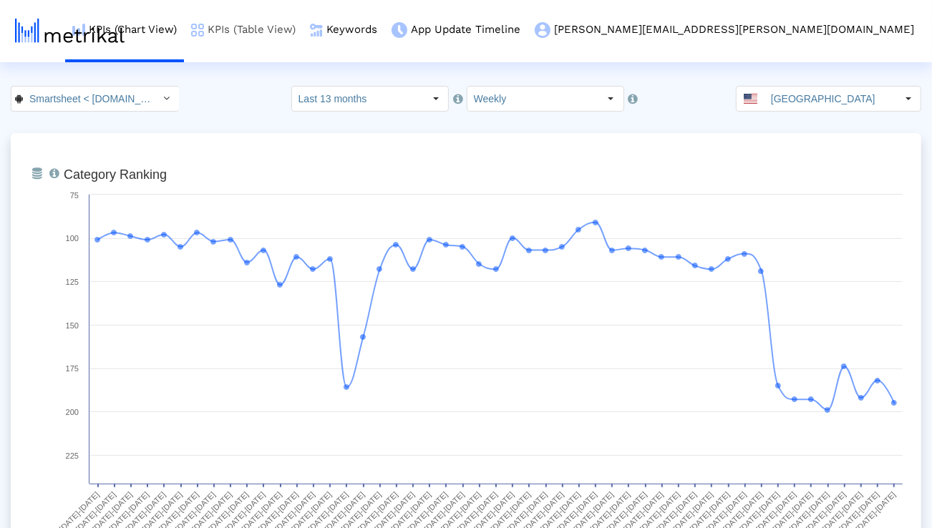
click at [303, 34] on link "KPIs (Table View)" at bounding box center [243, 29] width 119 height 59
click at [395, 103] on input "Last 13 months" at bounding box center [358, 99] width 132 height 24
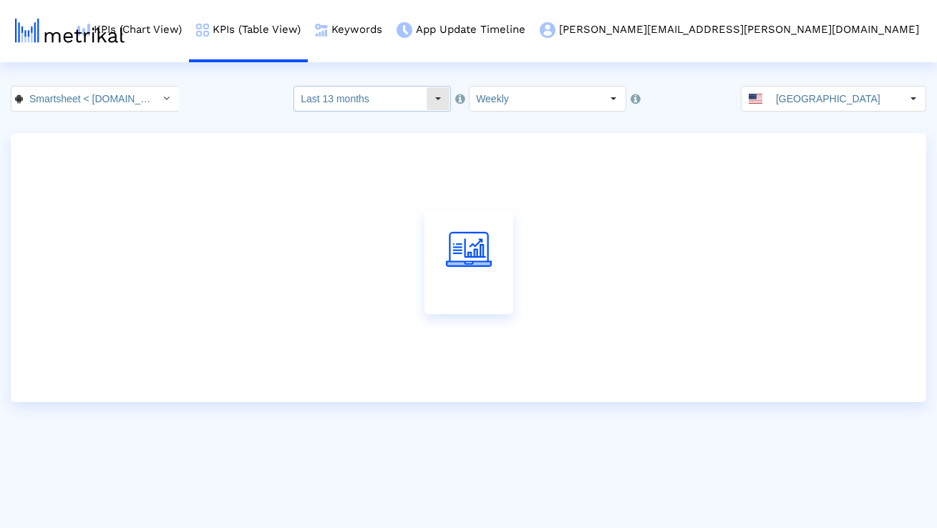
click at [368, 101] on input "Last 13 months" at bounding box center [360, 99] width 132 height 24
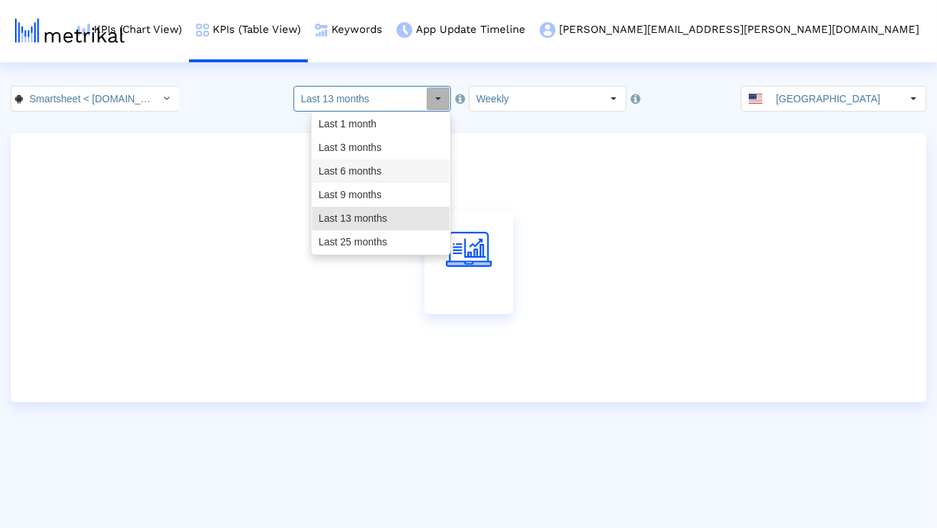
click at [354, 167] on div "Last 6 months" at bounding box center [380, 172] width 137 height 24
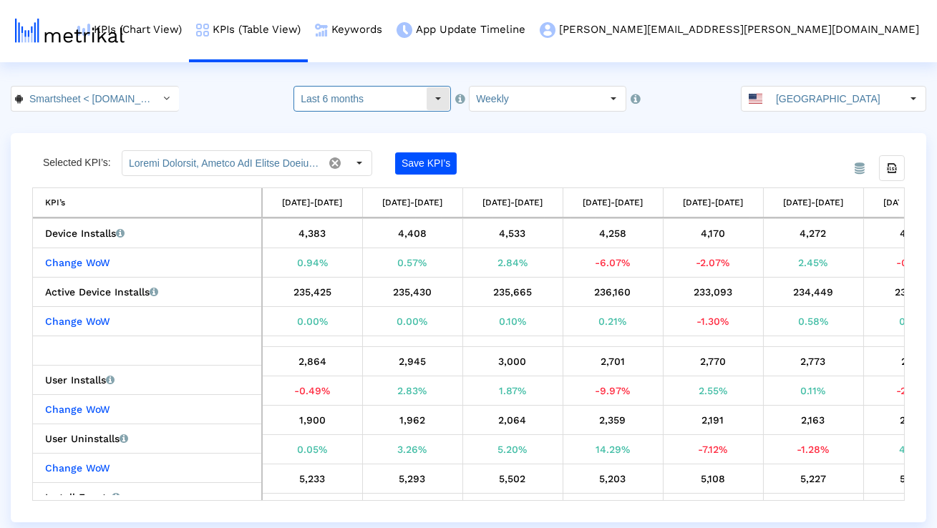
click at [362, 97] on input "Last 6 months" at bounding box center [360, 99] width 132 height 24
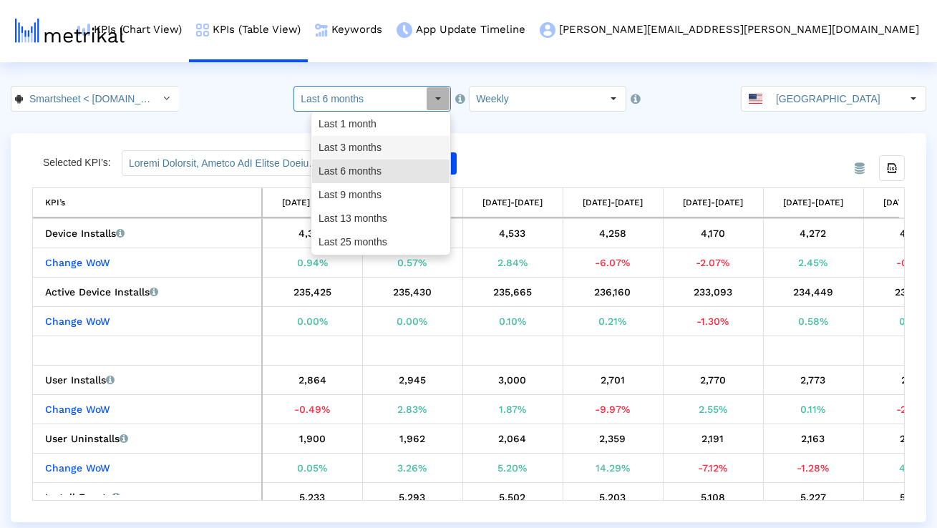
click at [360, 139] on div "Last 3 months" at bounding box center [380, 148] width 137 height 24
type input "Last 3 months"
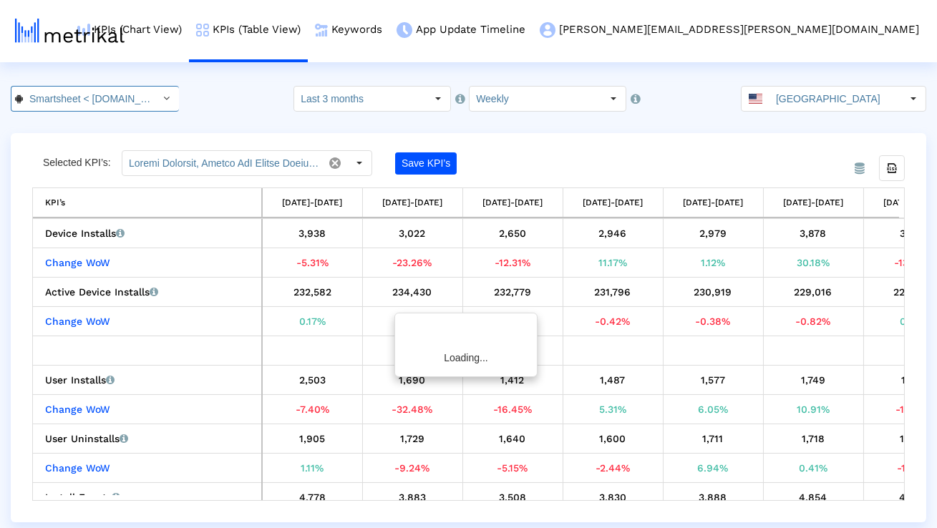
click at [135, 105] on input "Smartsheet < [DOMAIN_NAME] >" at bounding box center [87, 99] width 129 height 24
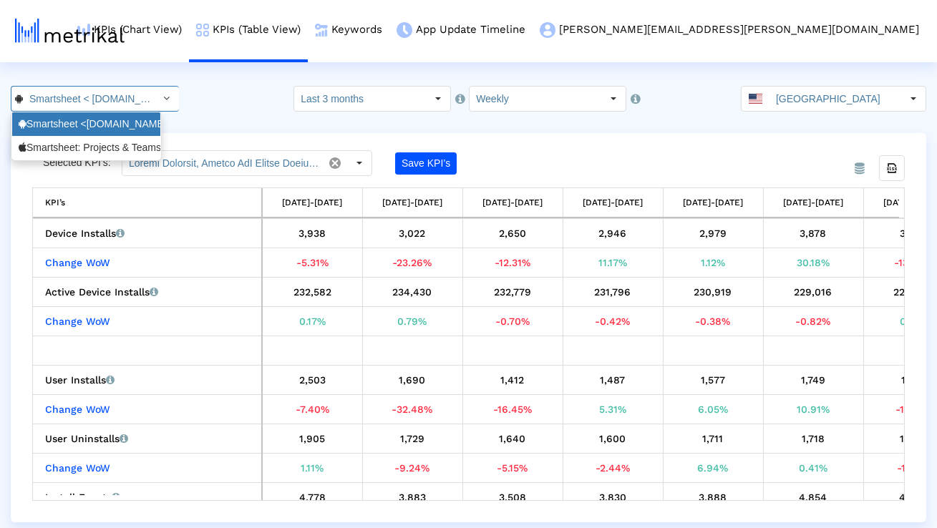
click at [123, 132] on div "Smartsheet <[DOMAIN_NAME]>" at bounding box center [86, 124] width 148 height 24
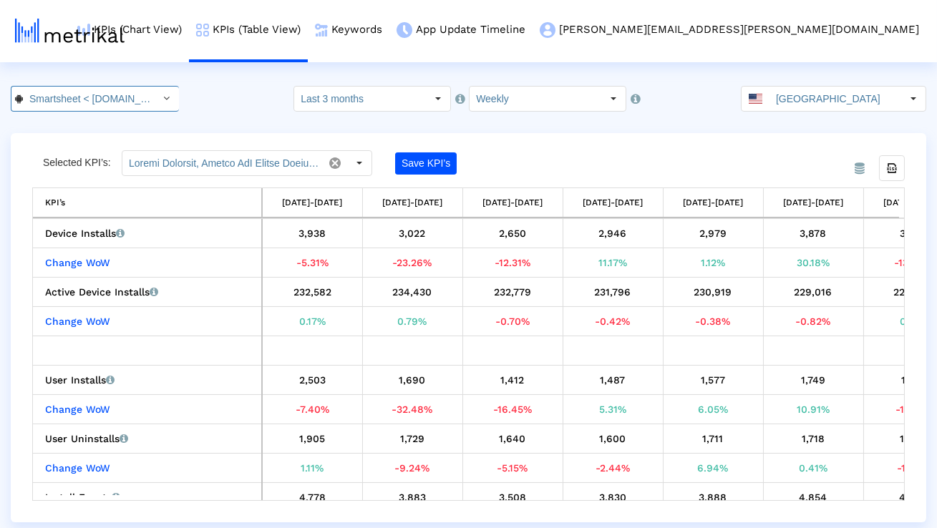
scroll to position [0, 77]
click at [122, 108] on input "Smartsheet < [DOMAIN_NAME] >" at bounding box center [87, 99] width 129 height 24
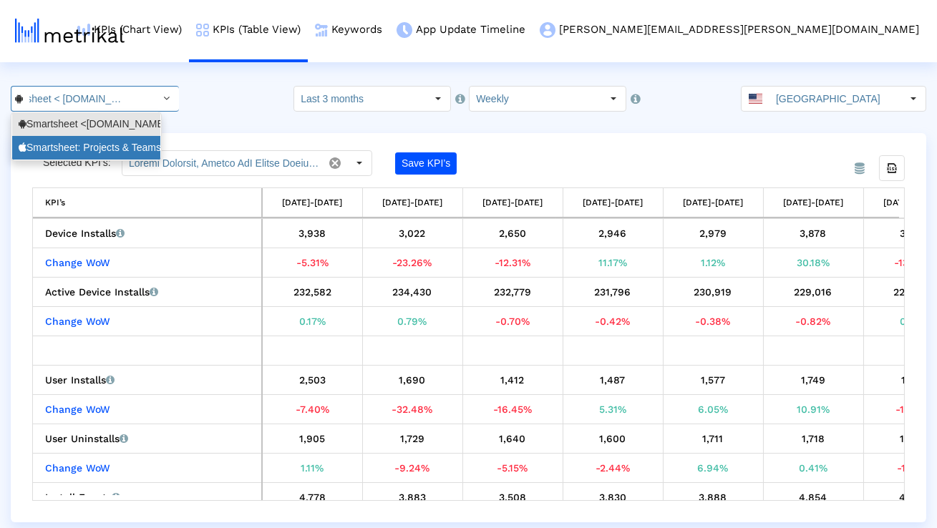
click at [119, 152] on div "Smartsheet: Projects & Teams <568421135>" at bounding box center [86, 148] width 135 height 14
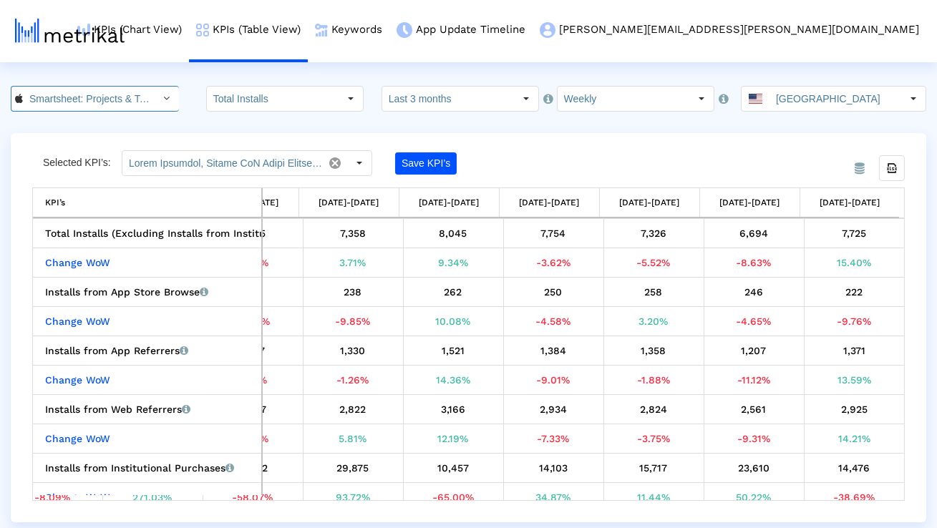
scroll to position [0, 100]
